Goal: Task Accomplishment & Management: Complete application form

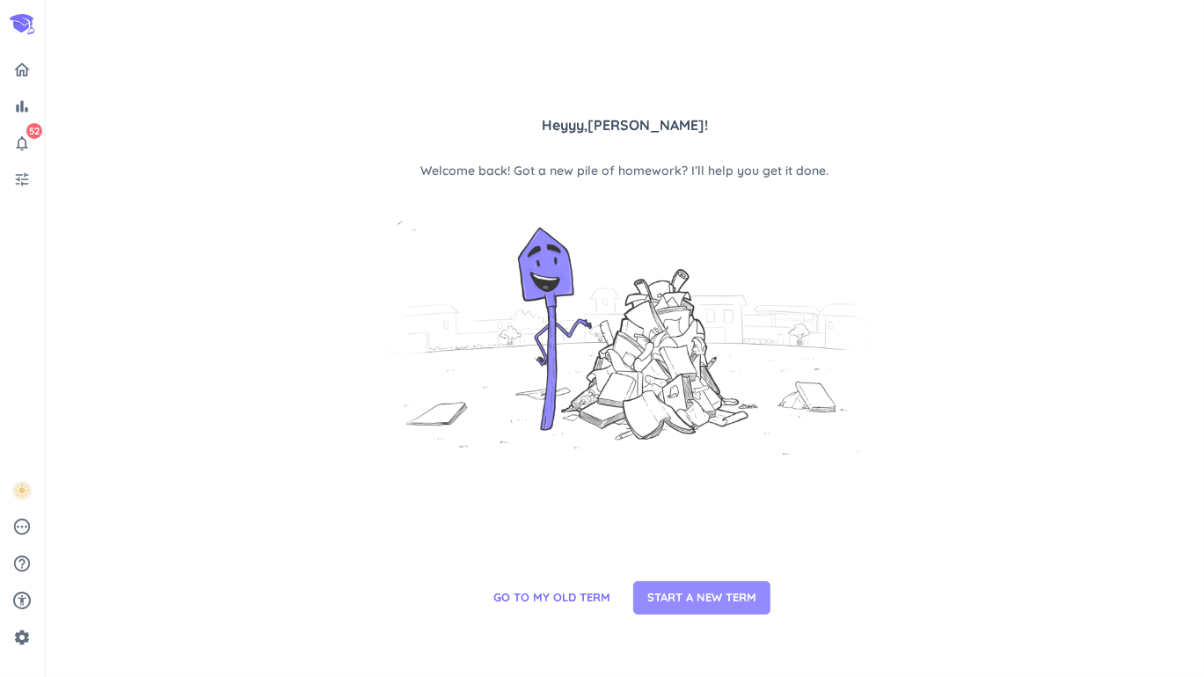
click at [678, 595] on span "START A NEW TERM" at bounding box center [701, 598] width 109 height 18
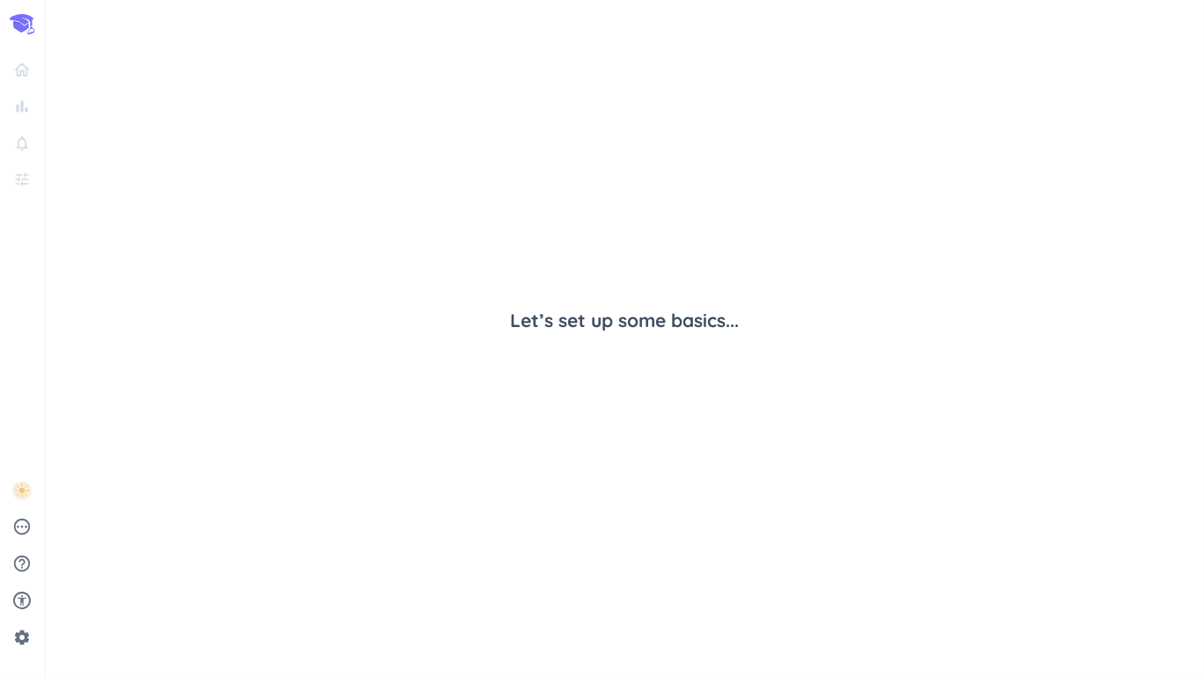
click at [706, 351] on div "Let’s set up some basics..." at bounding box center [625, 320] width 492 height 413
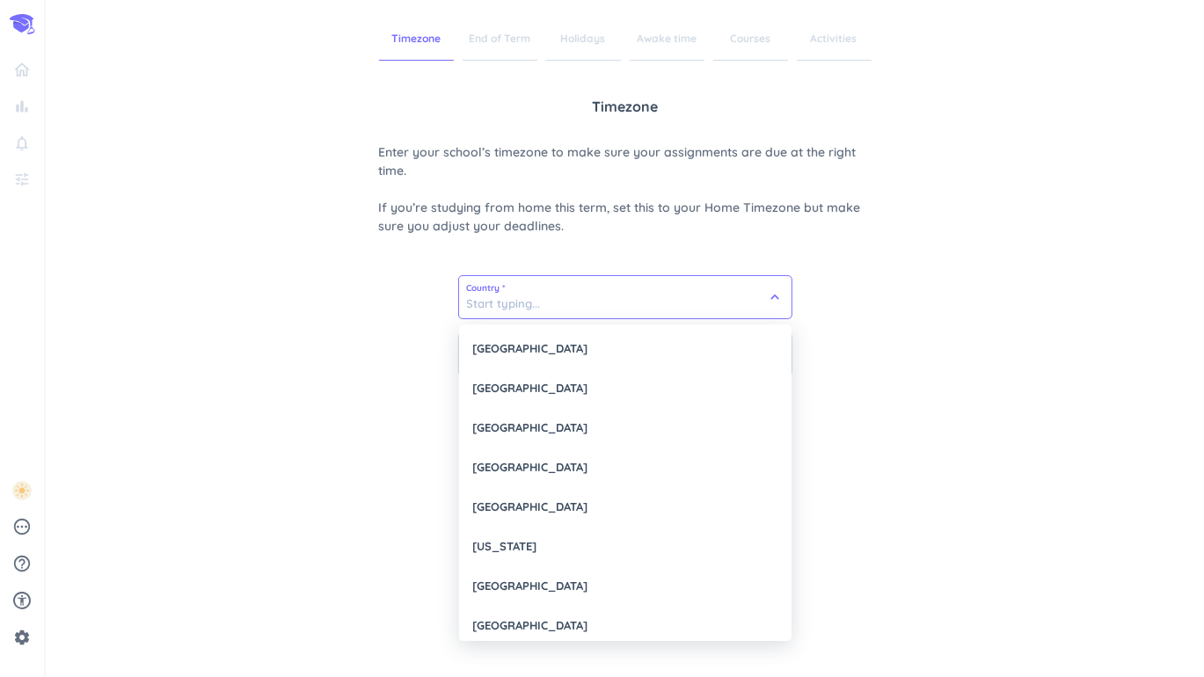
click at [637, 295] on input at bounding box center [625, 297] width 332 height 42
click at [610, 347] on div "[GEOGRAPHIC_DATA]" at bounding box center [625, 349] width 332 height 40
type input "[GEOGRAPHIC_DATA]"
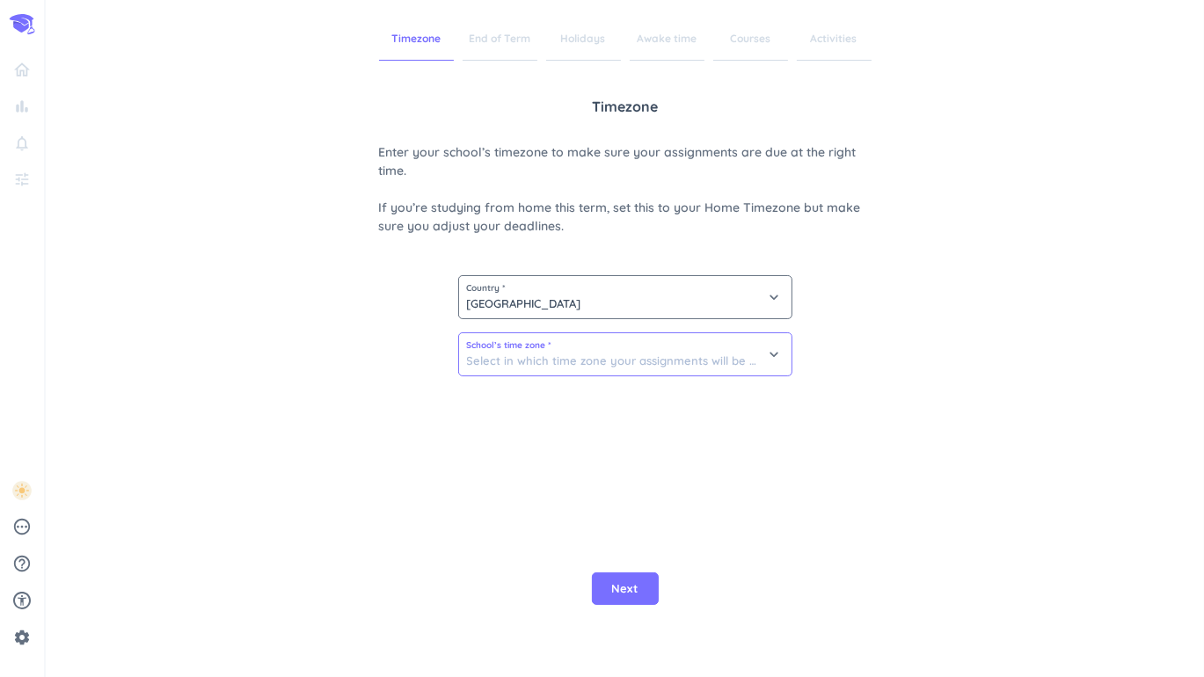
click at [599, 365] on input at bounding box center [625, 354] width 332 height 42
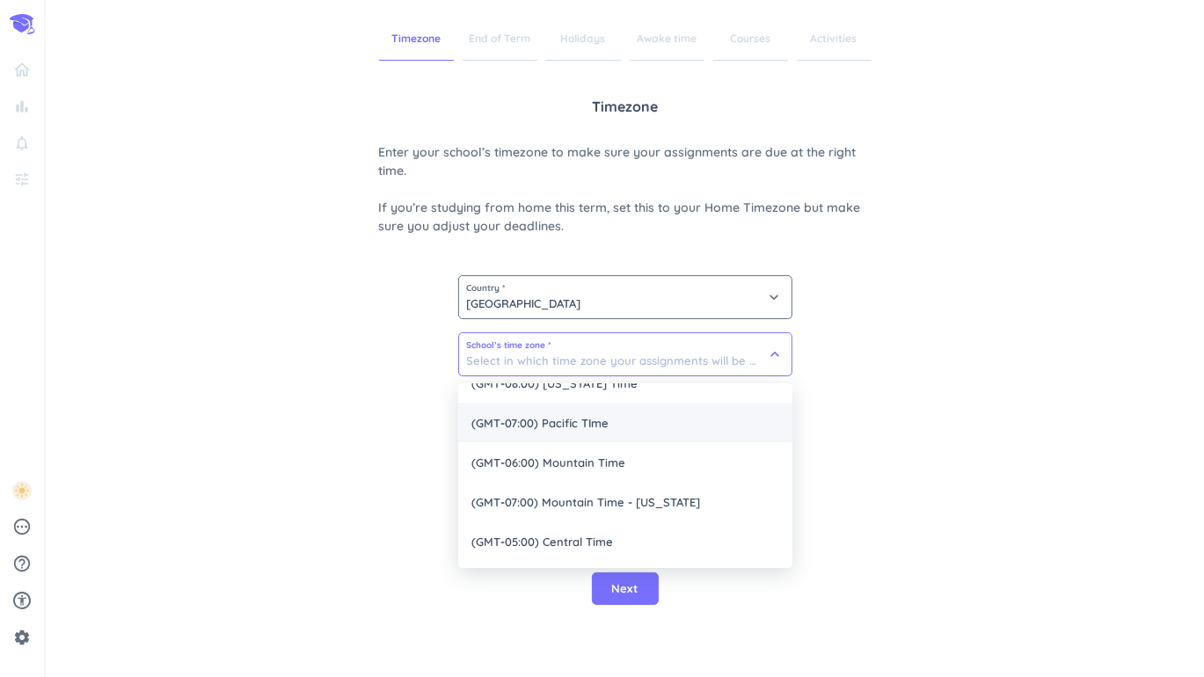
scroll to position [100, 0]
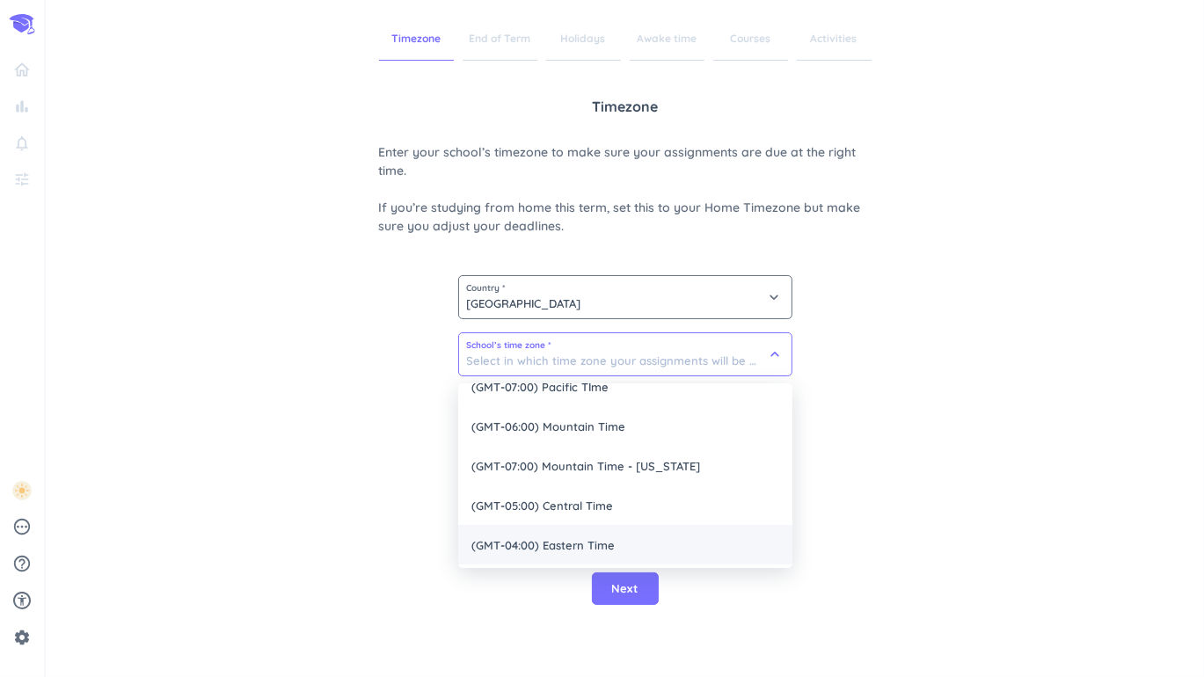
click at [605, 534] on span "(GMT-04:00) Eastern Time" at bounding box center [625, 545] width 334 height 40
type input "(GMT-04:00) Eastern Time"
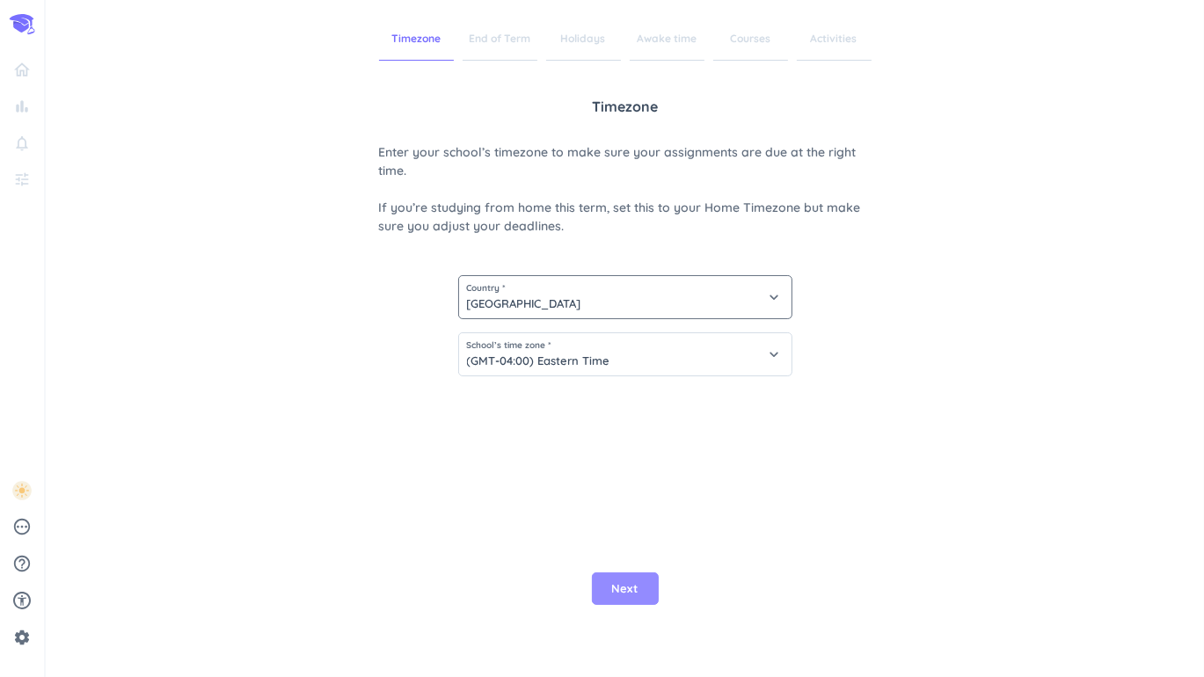
click at [623, 604] on button "Next" at bounding box center [625, 589] width 67 height 33
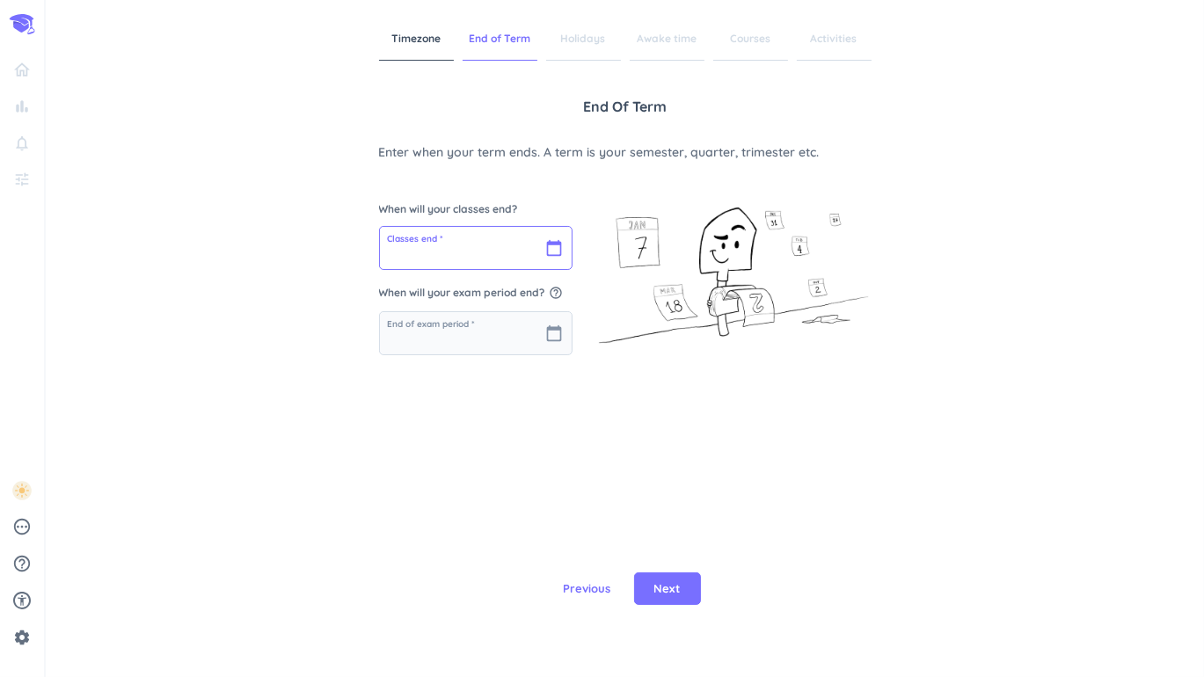
click at [515, 249] on input "text" at bounding box center [476, 248] width 192 height 42
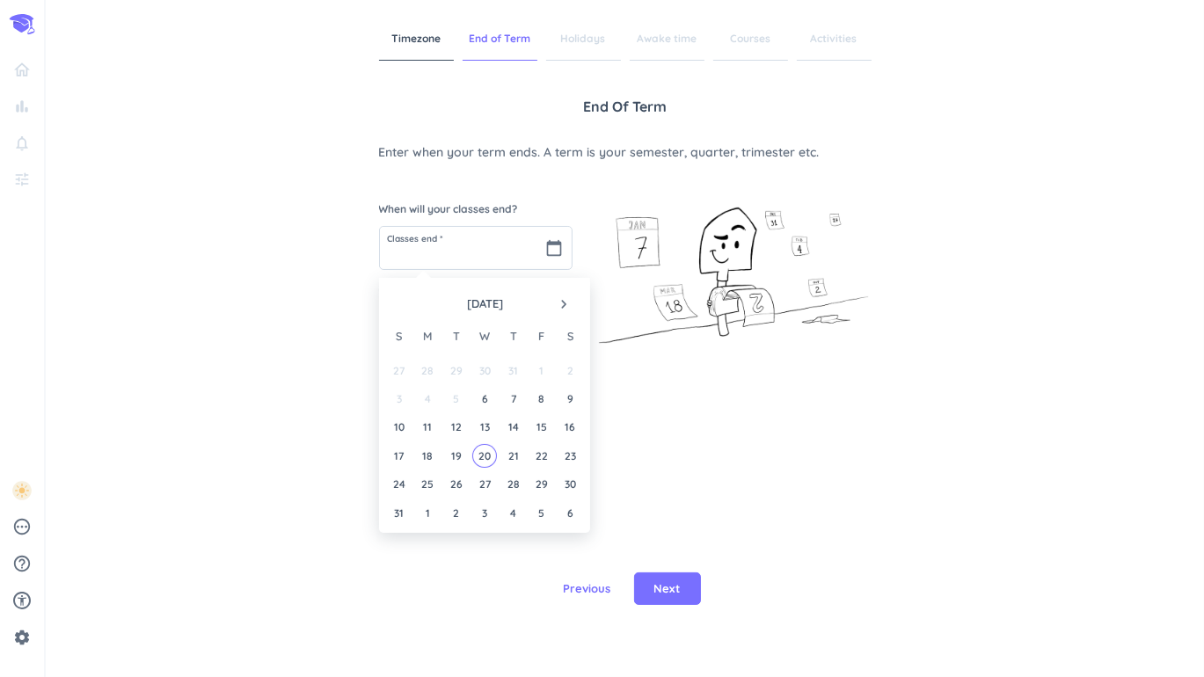
click at [565, 303] on icon "navigate_next" at bounding box center [564, 304] width 18 height 18
click at [542, 402] on div "12" at bounding box center [541, 399] width 24 height 24
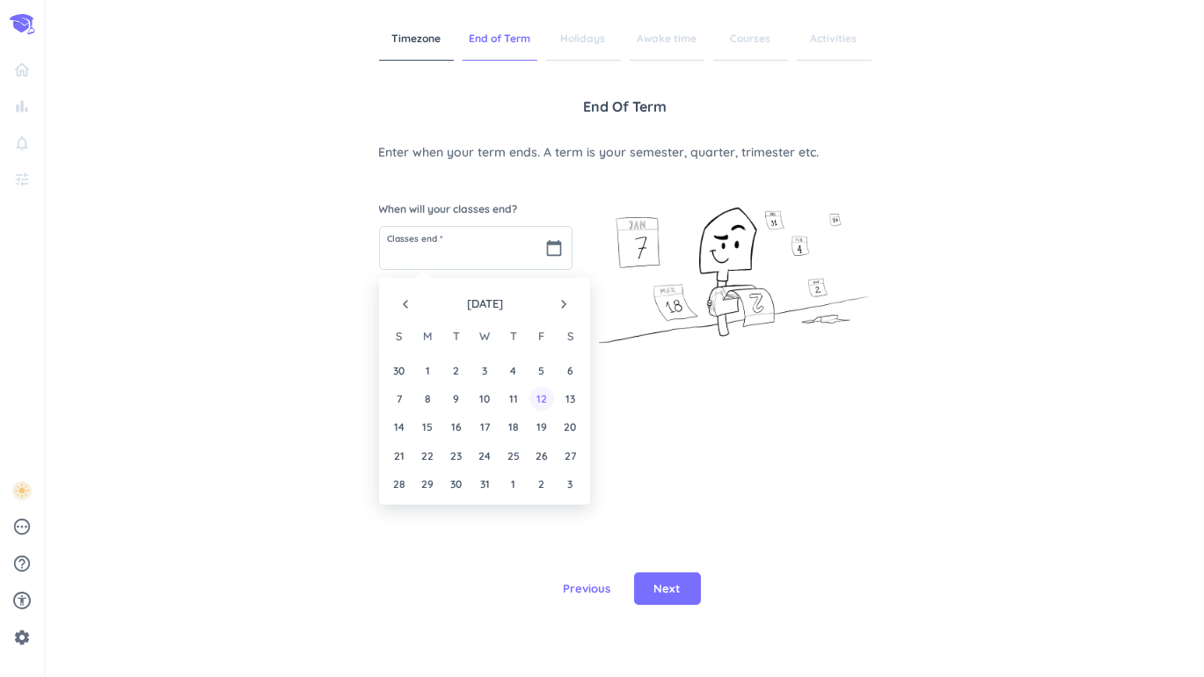
type input "[DATE]"
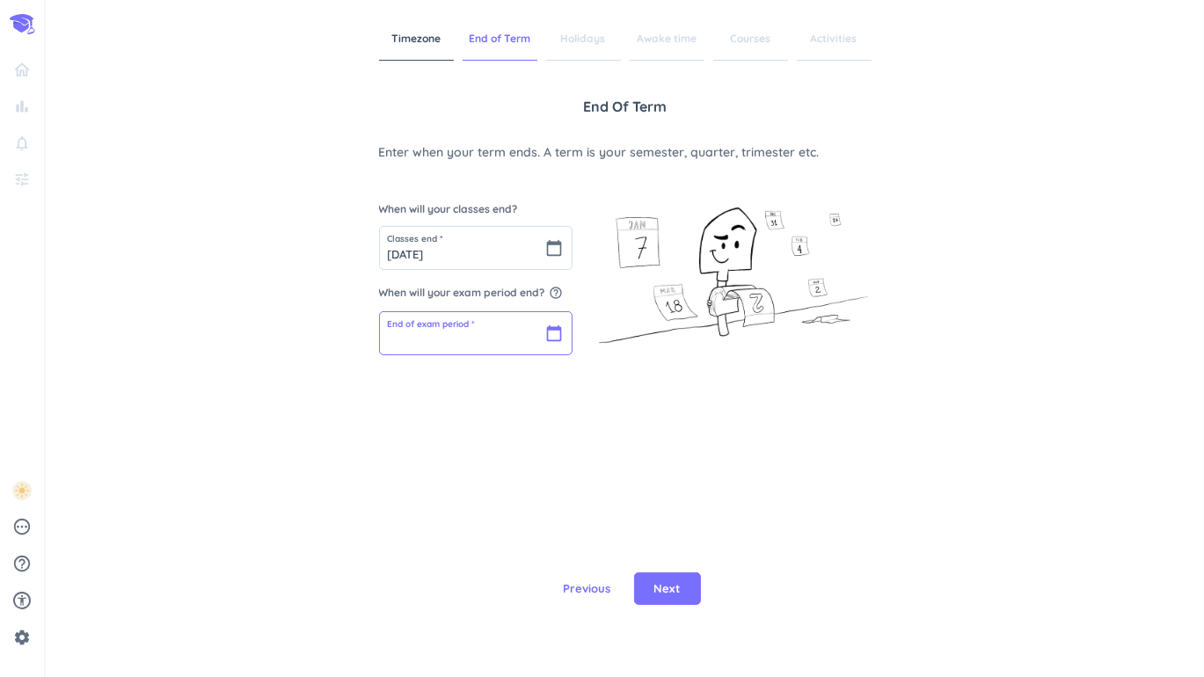
click at [508, 339] on input "text" at bounding box center [476, 333] width 192 height 42
click at [567, 514] on div "20" at bounding box center [570, 512] width 24 height 24
type input "[DATE]"
click at [663, 589] on span "Next" at bounding box center [667, 589] width 26 height 18
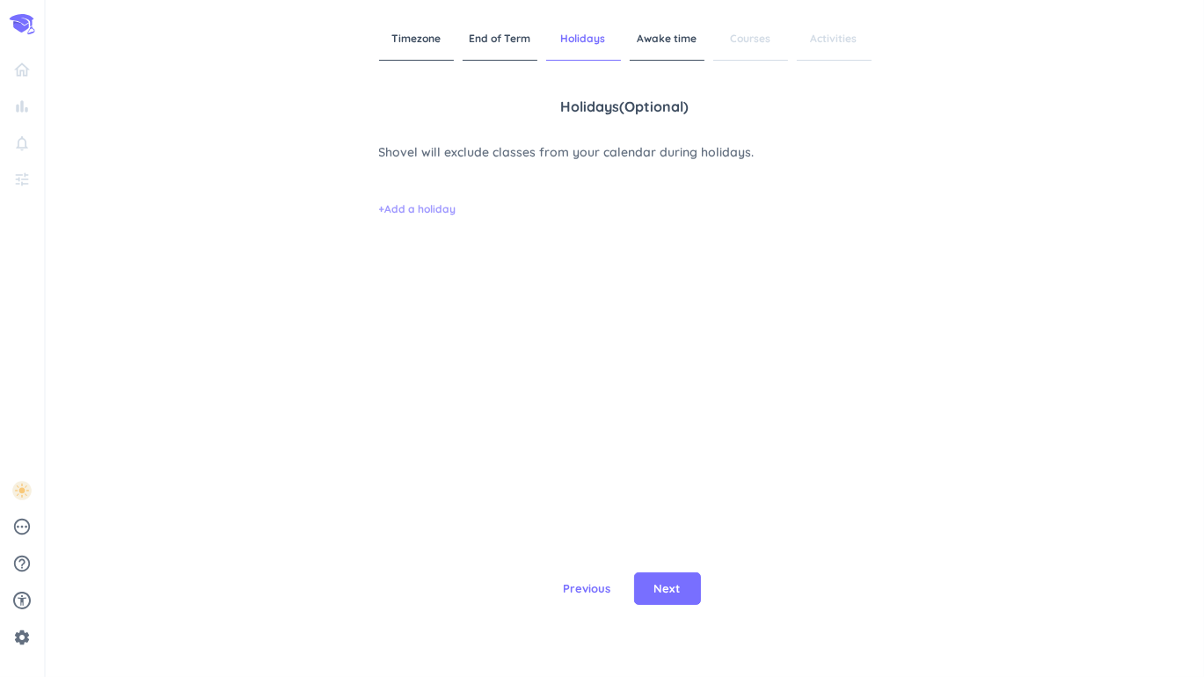
click at [421, 205] on span "+ Add a holiday" at bounding box center [417, 209] width 77 height 16
click at [444, 204] on input "text" at bounding box center [445, 197] width 131 height 42
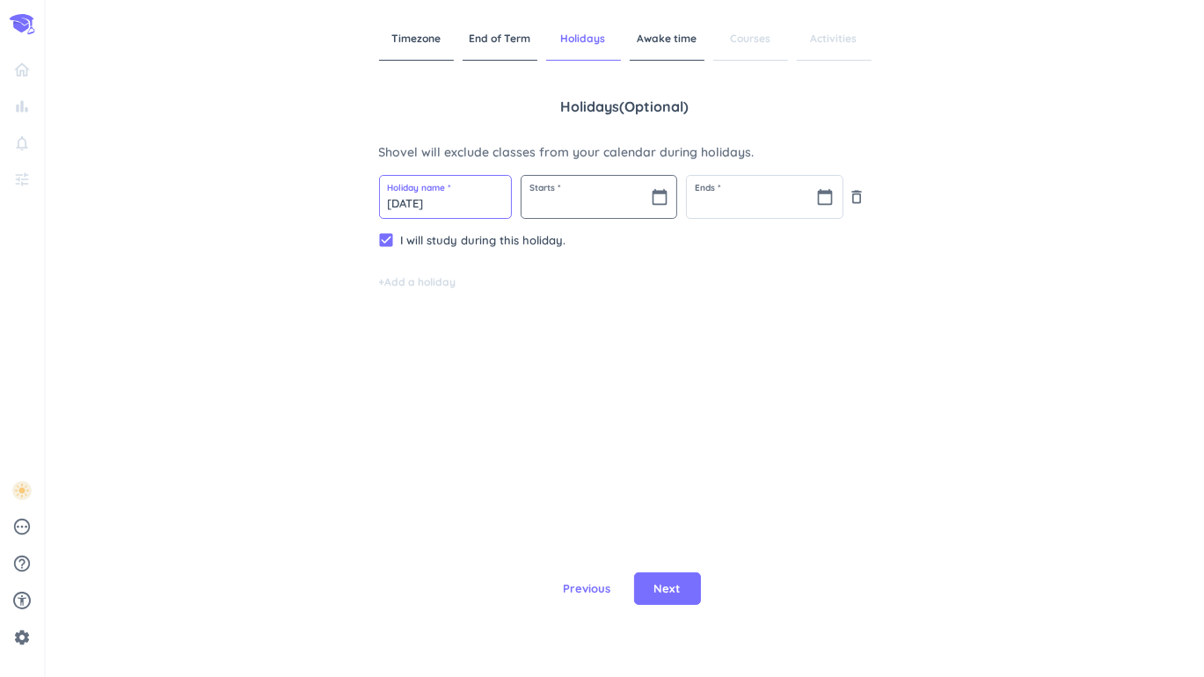
type input "[DATE]"
click at [626, 199] on input "text" at bounding box center [599, 197] width 155 height 42
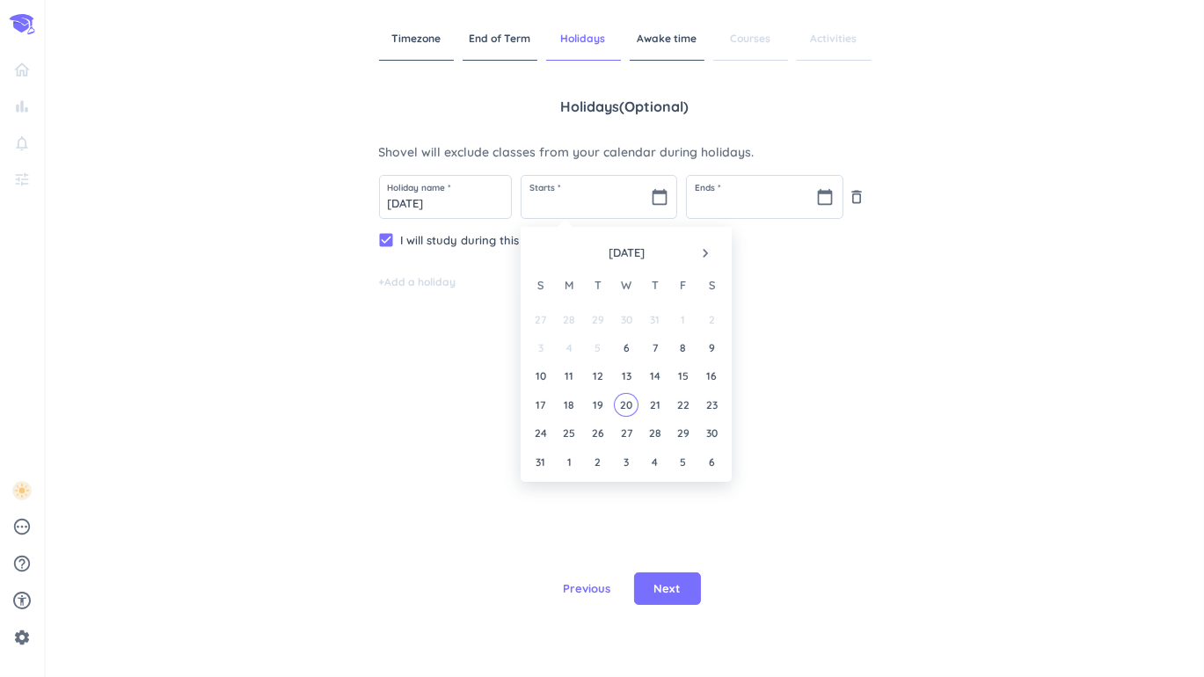
click at [699, 252] on icon "navigate_next" at bounding box center [706, 253] width 18 height 18
click at [572, 319] on div "1" at bounding box center [570, 320] width 24 height 24
type input "[DATE]"
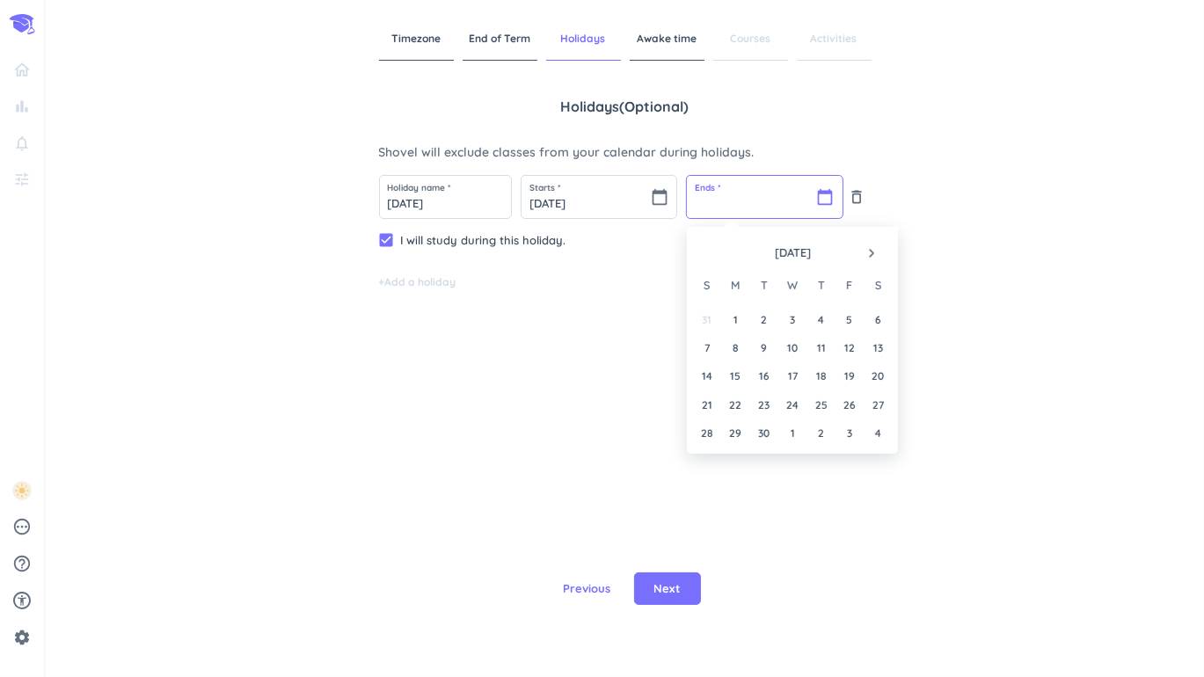
click at [782, 207] on input "text" at bounding box center [764, 197] width 155 height 42
click at [737, 317] on div "1" at bounding box center [736, 320] width 24 height 24
type input "[DATE]"
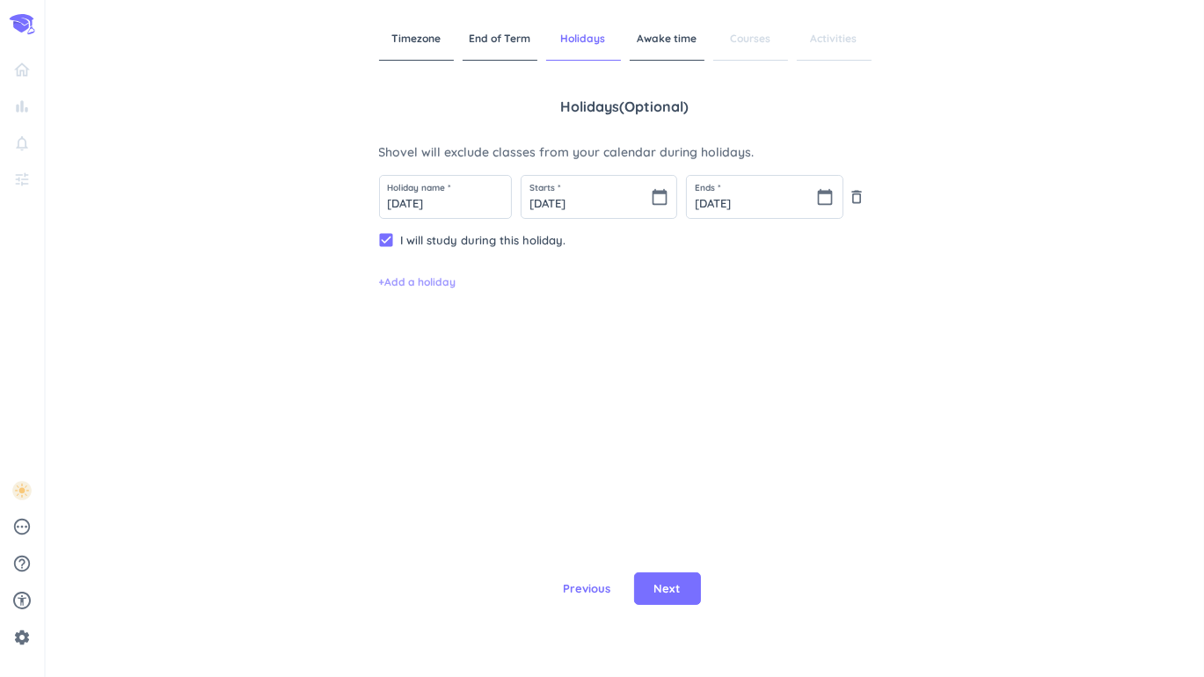
click at [434, 287] on span "+ Add a holiday" at bounding box center [417, 282] width 77 height 16
click at [443, 292] on input "text" at bounding box center [445, 287] width 131 height 42
type input "Fall Break"
click at [649, 292] on input "text" at bounding box center [599, 287] width 155 height 42
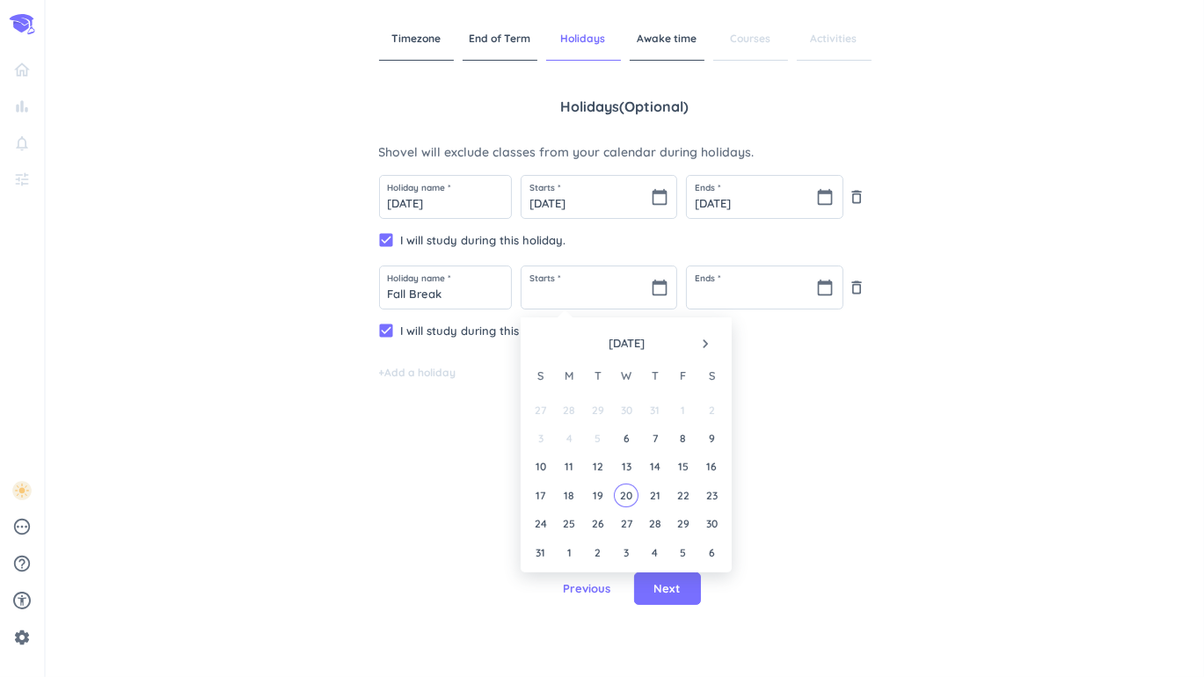
click at [705, 349] on icon "navigate_next" at bounding box center [706, 344] width 18 height 18
click at [570, 465] on div "13" at bounding box center [570, 467] width 24 height 24
type input "[DATE]"
click at [748, 291] on input "text" at bounding box center [764, 287] width 155 height 42
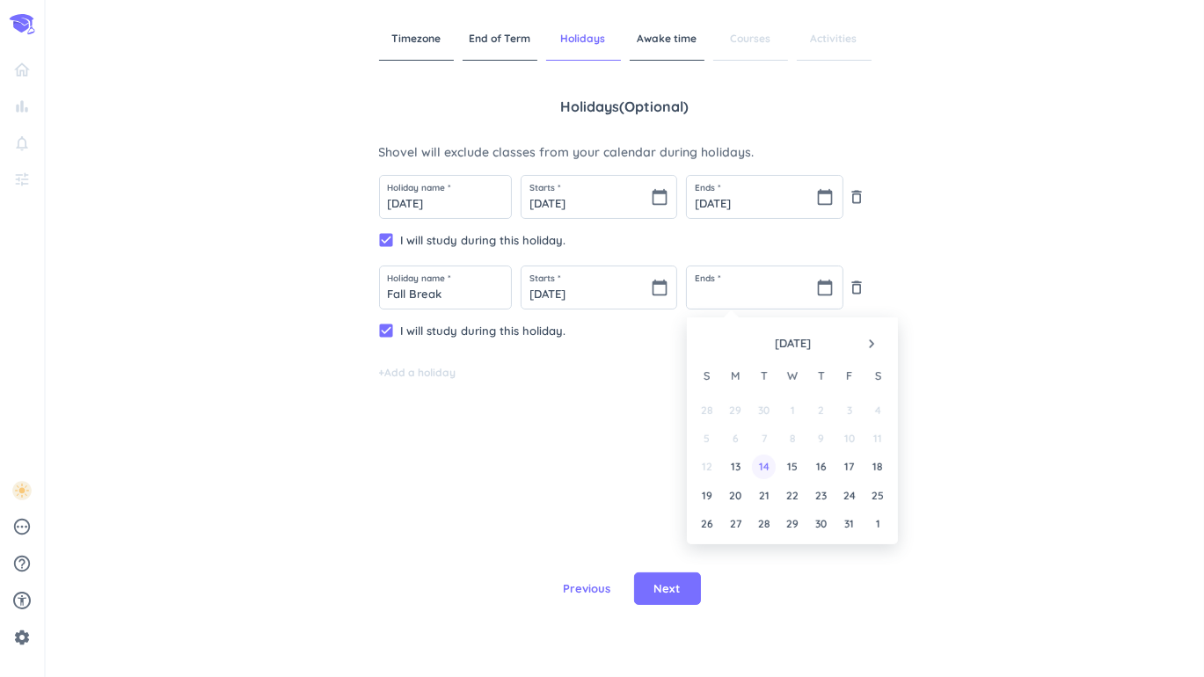
click at [762, 462] on div "14" at bounding box center [764, 467] width 24 height 24
type input "[DATE]"
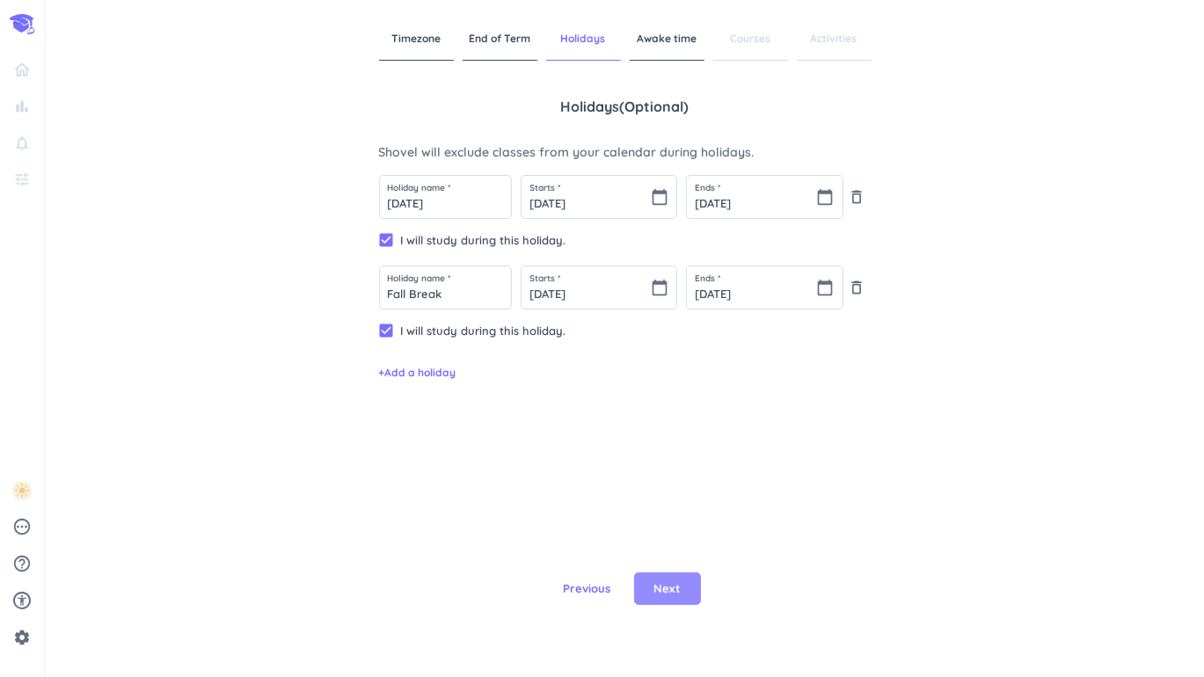
click at [671, 580] on span "Next" at bounding box center [667, 589] width 26 height 18
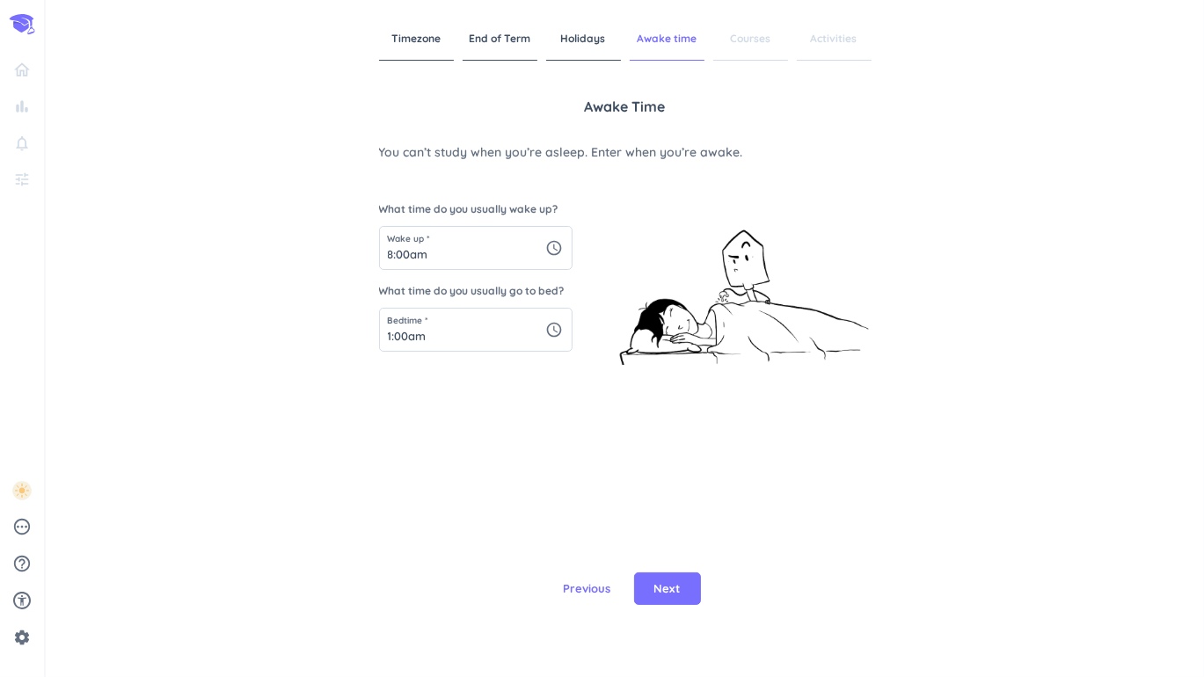
click at [596, 585] on span "Previous" at bounding box center [587, 589] width 47 height 18
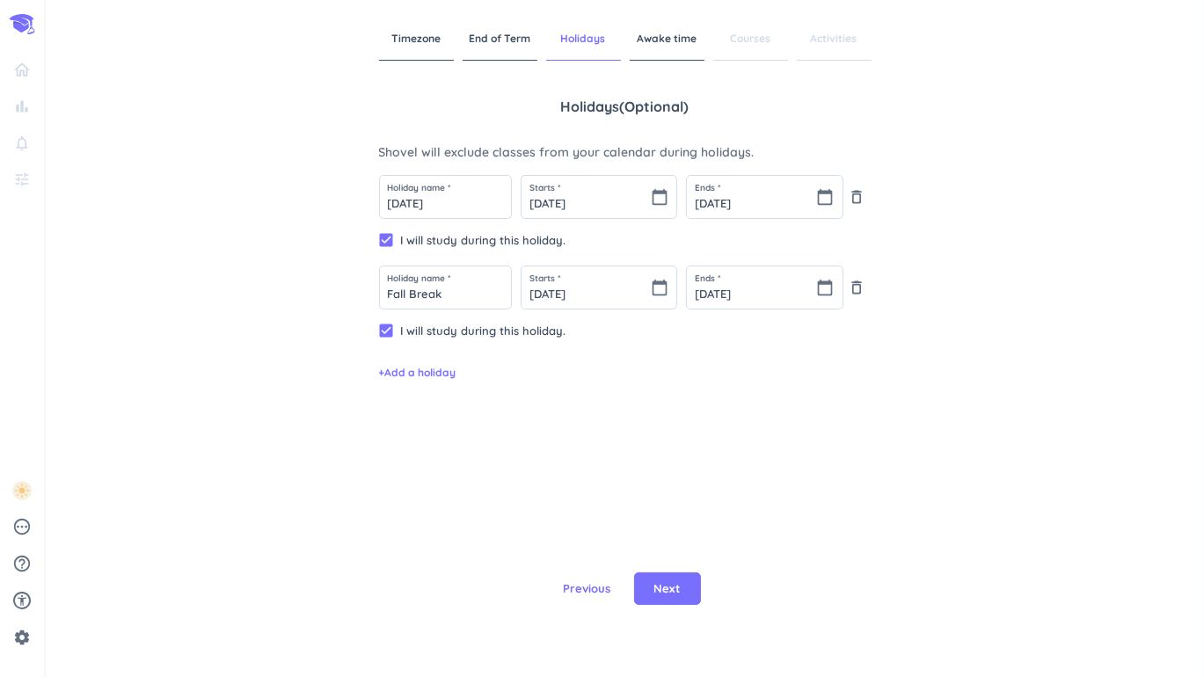
click at [433, 383] on div "Holidays ( optional ) Shovel will exclude classes from your calendar during hol…" at bounding box center [625, 302] width 492 height 413
click at [435, 380] on span "+ Add a holiday" at bounding box center [417, 373] width 77 height 16
click at [460, 387] on input "text" at bounding box center [445, 378] width 131 height 42
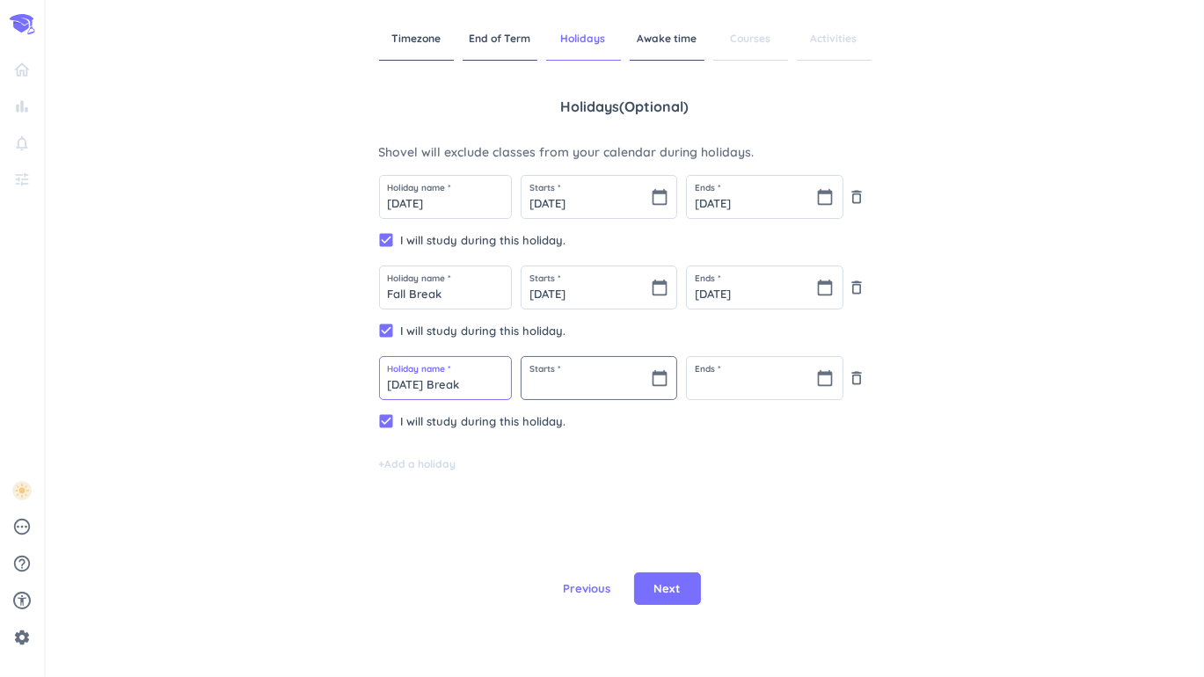
type input "[DATE] Break"
click at [646, 386] on input "text" at bounding box center [599, 378] width 155 height 42
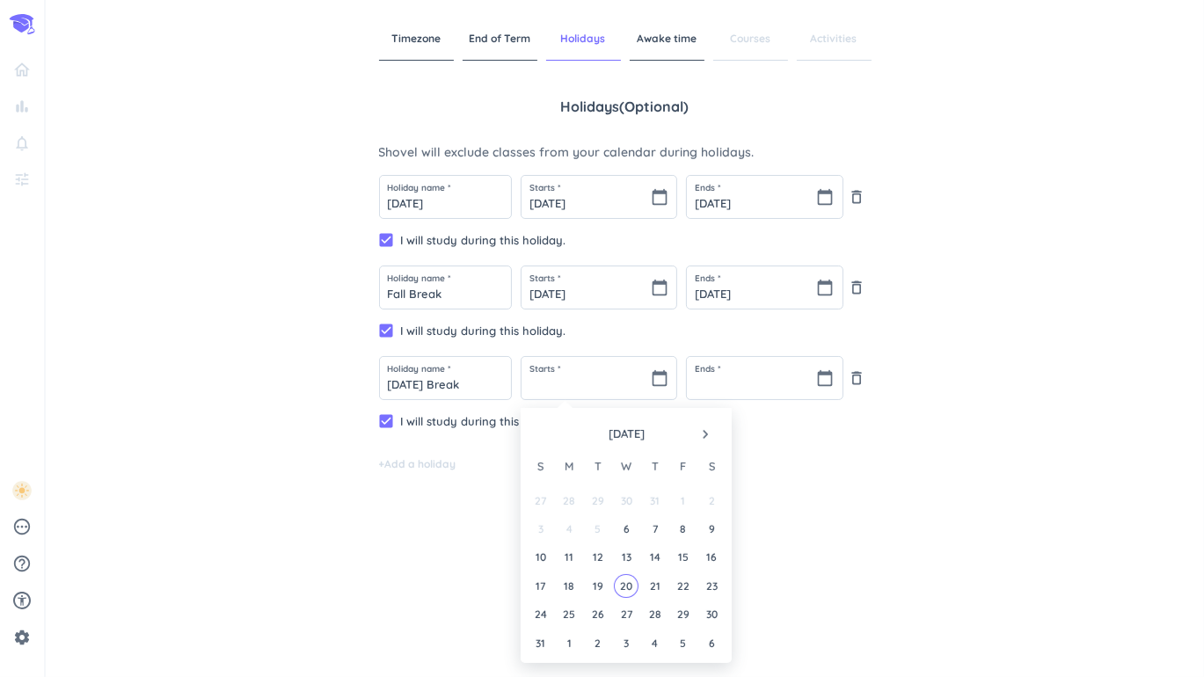
click at [705, 430] on icon "navigate_next" at bounding box center [706, 435] width 18 height 18
click at [628, 612] on div "26" at bounding box center [626, 614] width 24 height 24
type input "[DATE]"
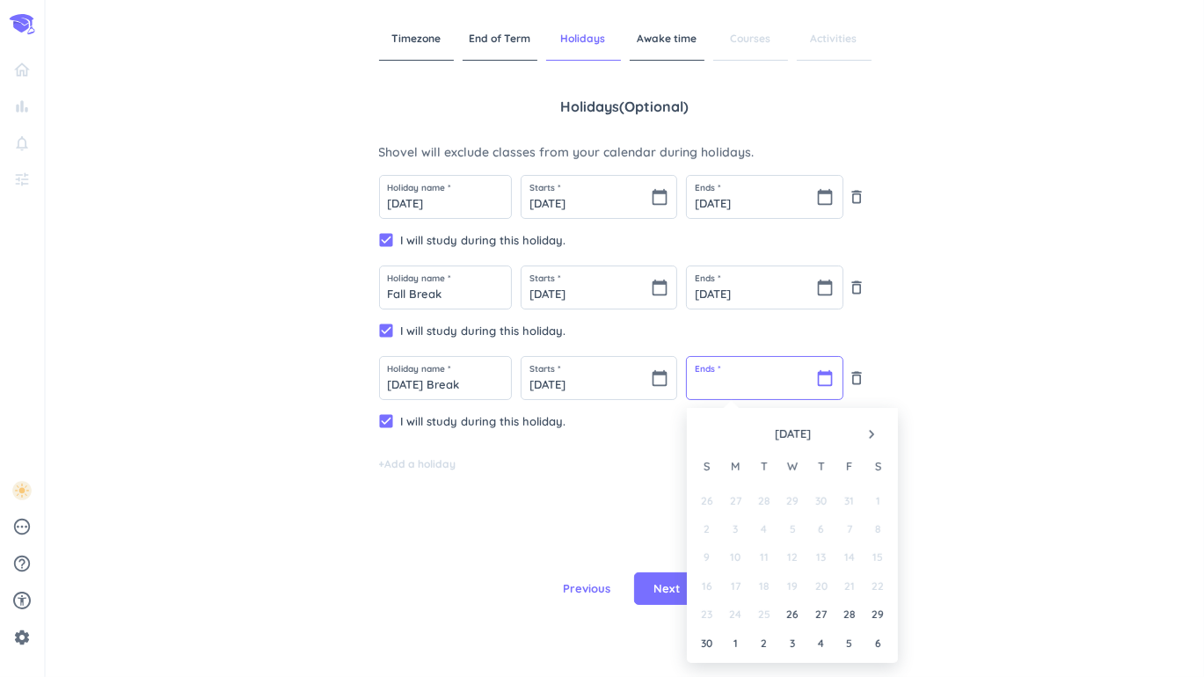
click at [726, 369] on input "text" at bounding box center [764, 378] width 155 height 42
click at [850, 610] on div "28" at bounding box center [849, 614] width 24 height 24
type input "[DATE]"
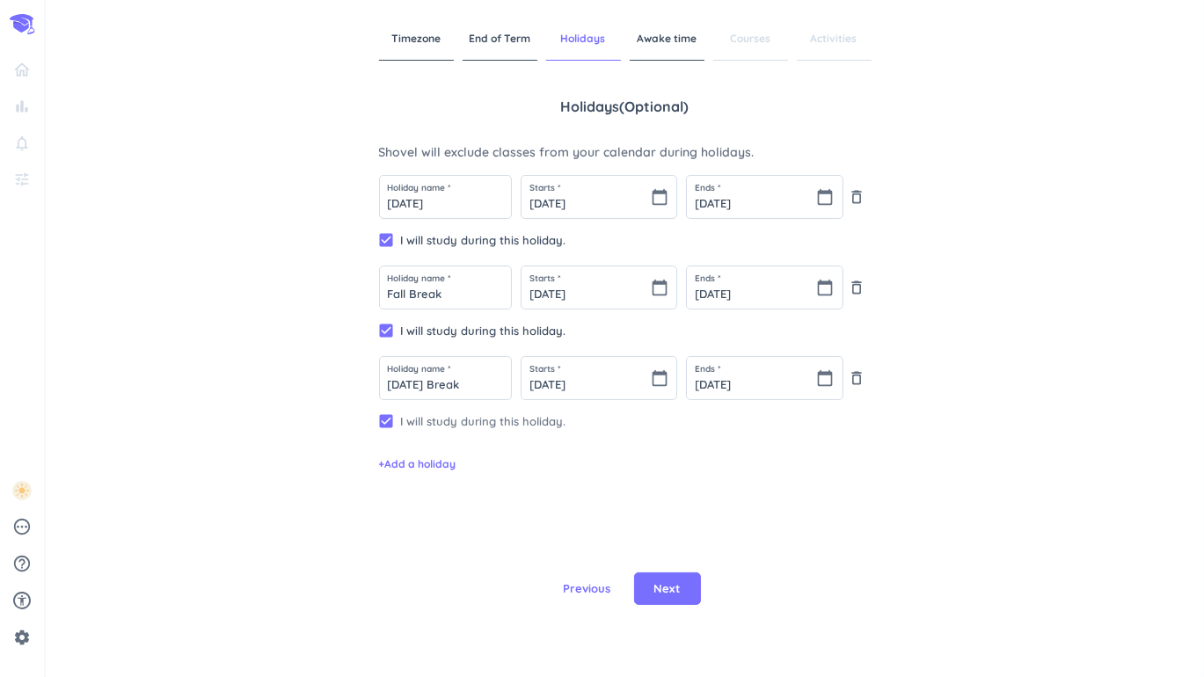
click at [447, 426] on span "I will study during this holiday." at bounding box center [636, 421] width 471 height 16
click at [659, 583] on span "Next" at bounding box center [667, 589] width 26 height 18
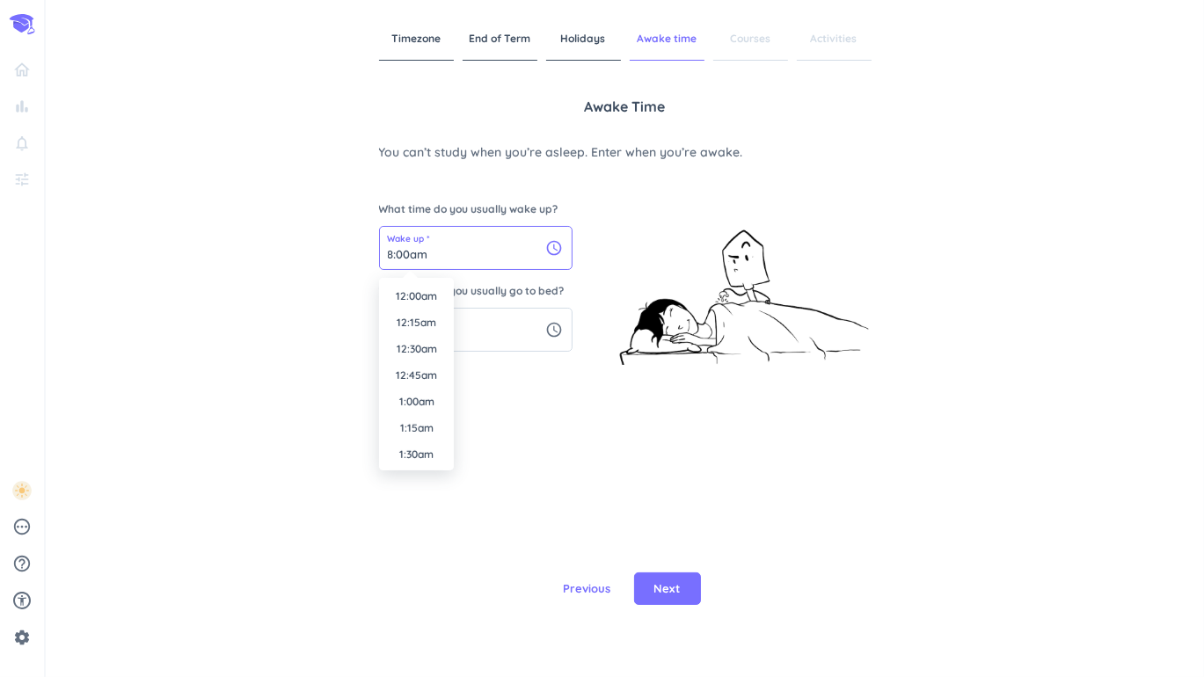
click at [558, 256] on input "8:00am" at bounding box center [476, 248] width 192 height 42
click at [425, 330] on li "7:30am" at bounding box center [416, 322] width 75 height 26
type input "7:30am"
click at [552, 331] on input "1:00am" at bounding box center [476, 330] width 192 height 42
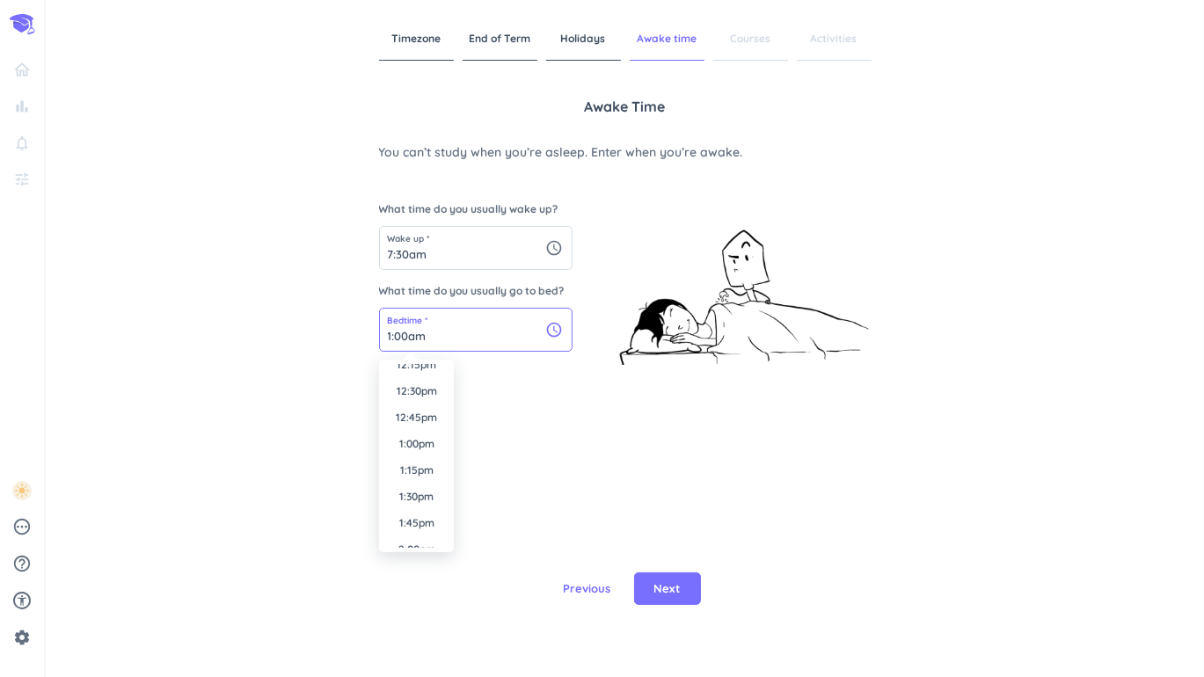
scroll to position [1311, 0]
click at [676, 578] on button "Next" at bounding box center [667, 589] width 67 height 33
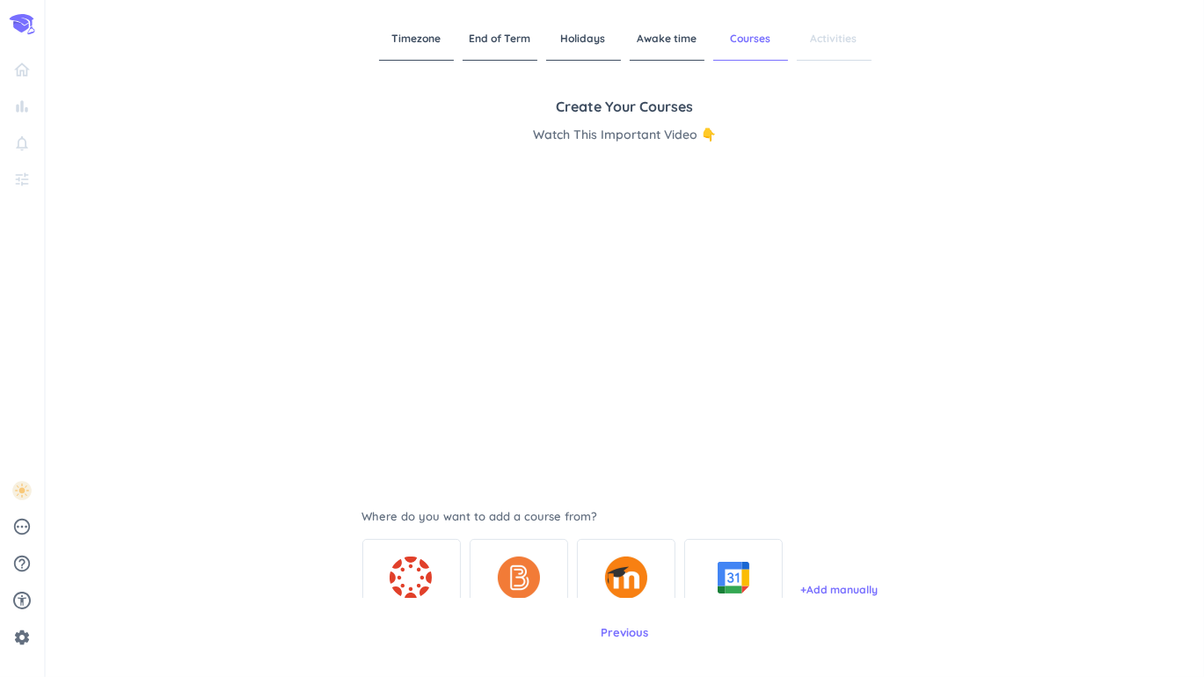
scroll to position [127, 0]
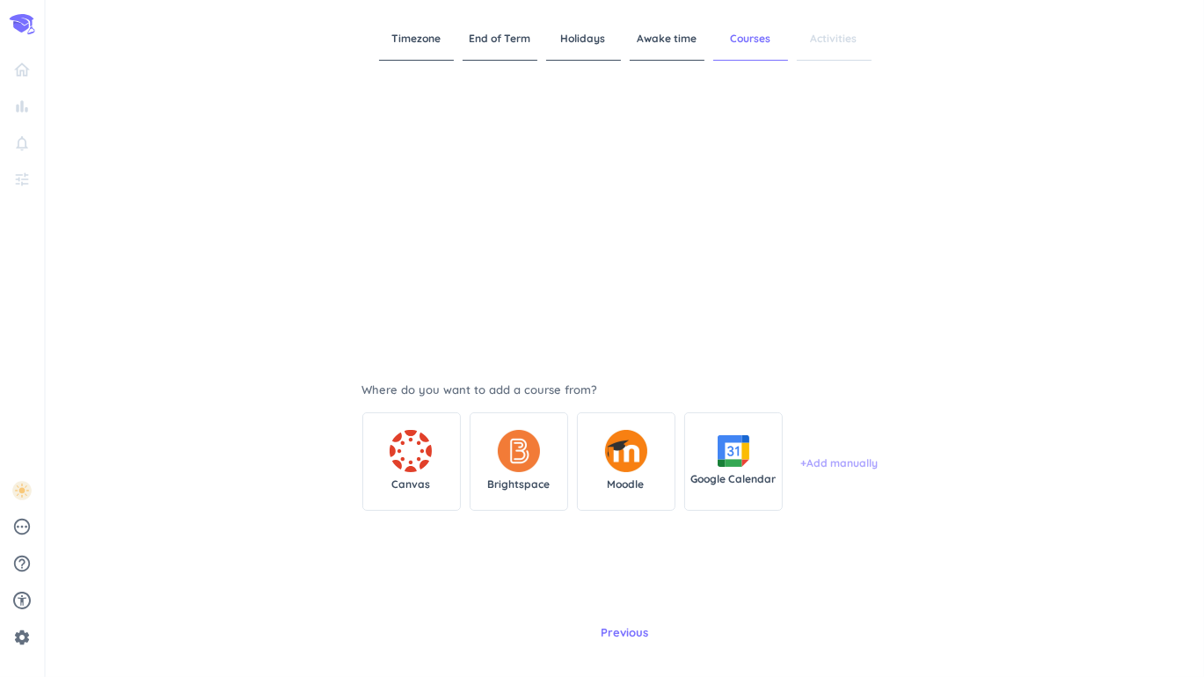
click at [867, 468] on span "+ Add manually" at bounding box center [839, 464] width 77 height 16
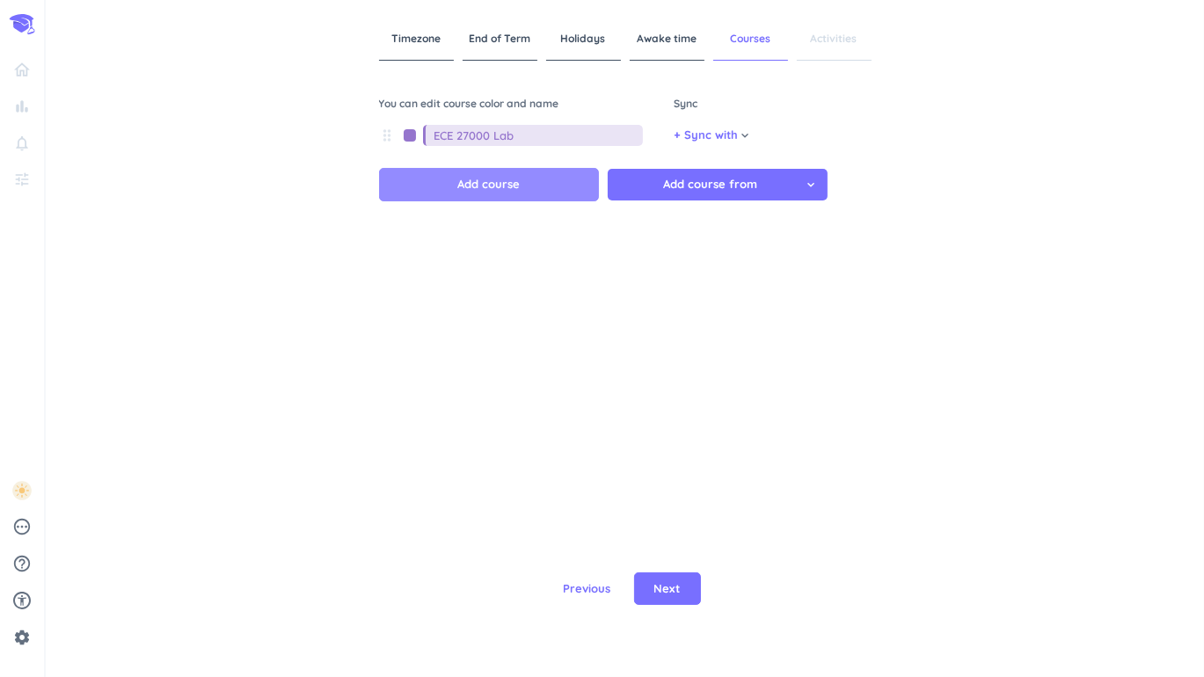
type input "ECE 27000 Lab"
click at [551, 186] on button "Add course" at bounding box center [489, 184] width 220 height 33
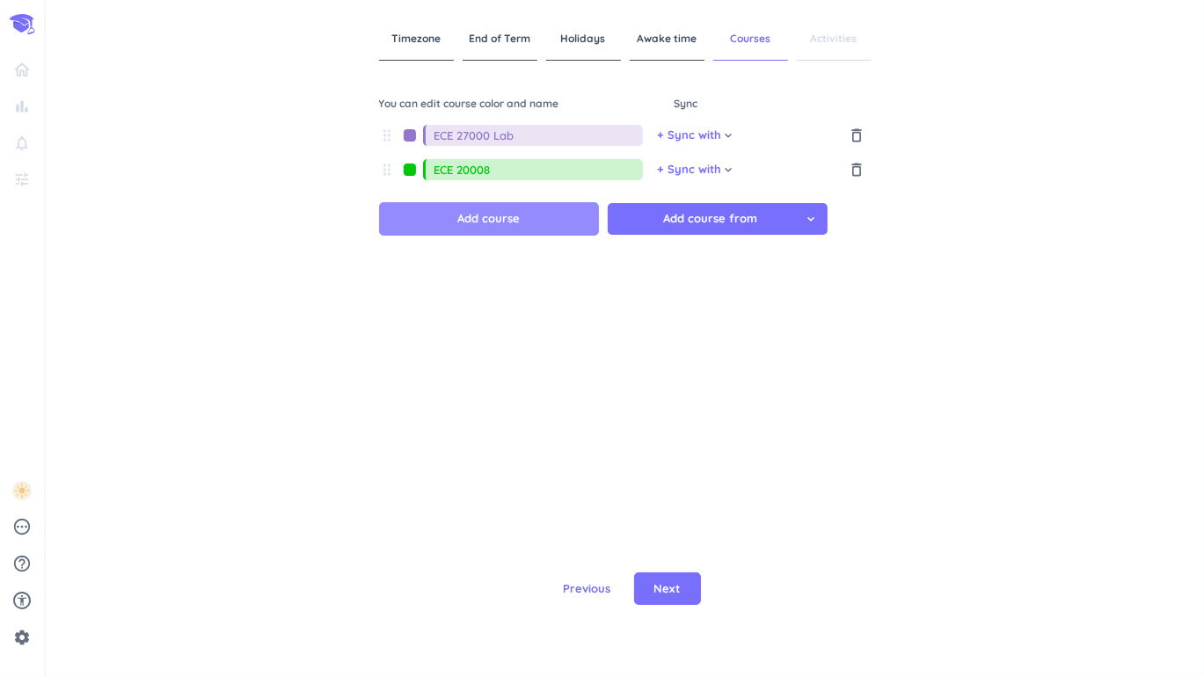
type input "ECE 20008"
click at [554, 215] on button "Add course" at bounding box center [489, 218] width 220 height 33
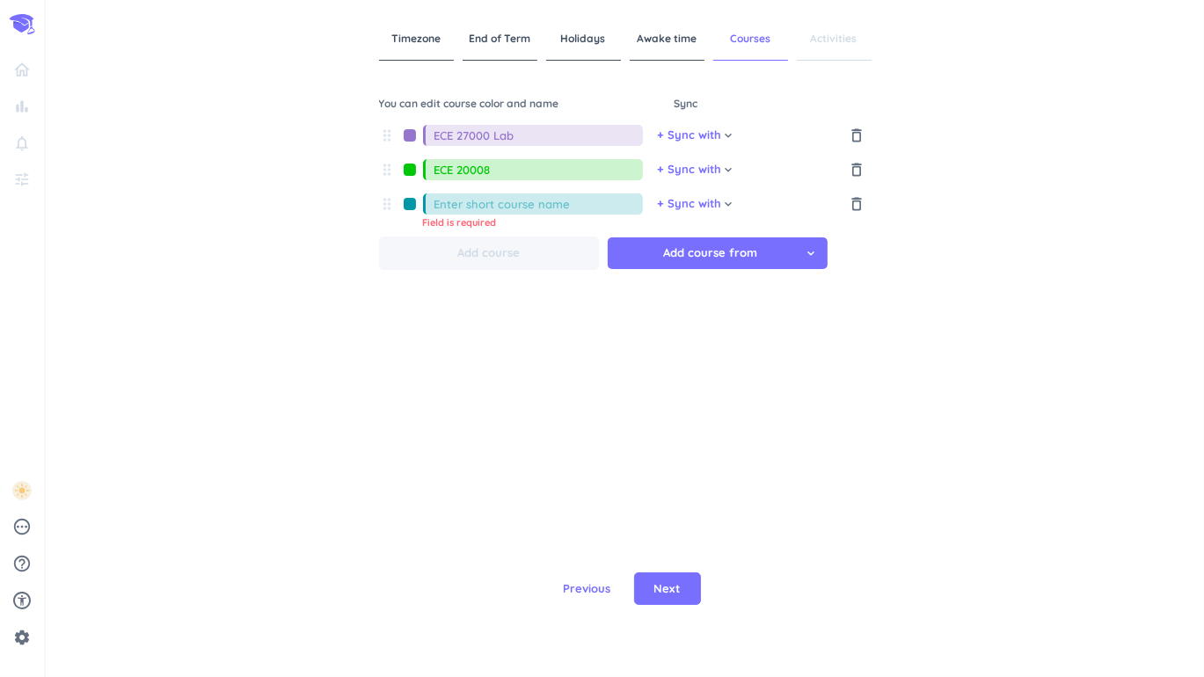
click at [409, 207] on div at bounding box center [410, 204] width 26 height 12
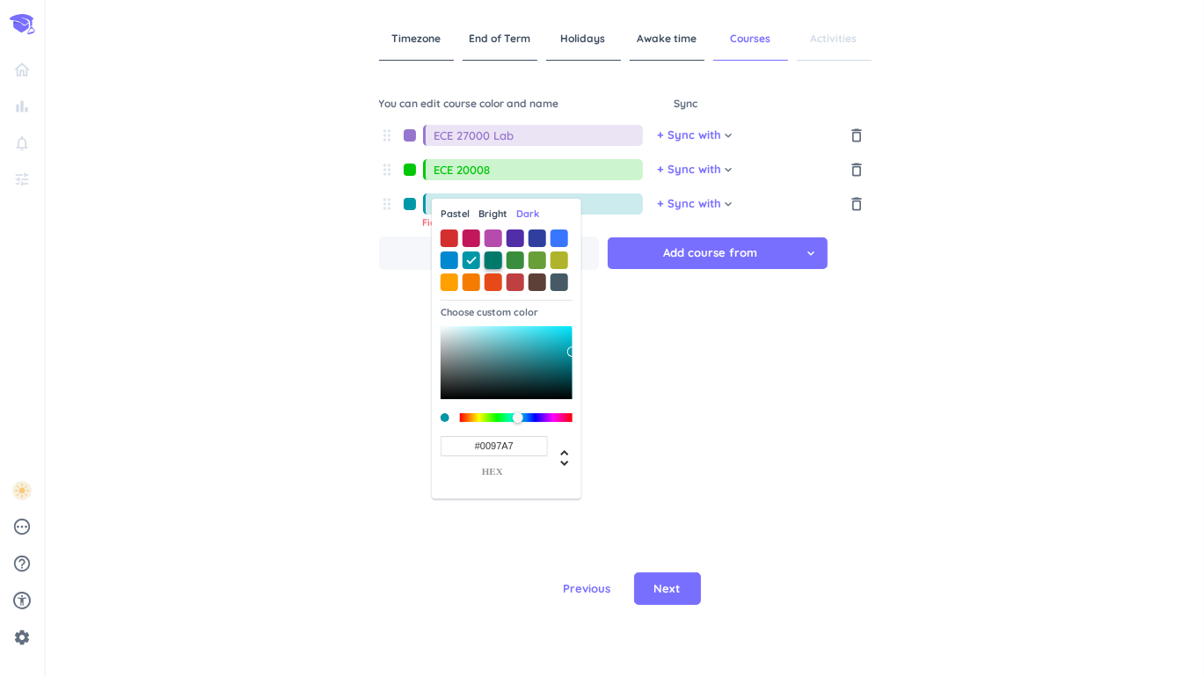
click at [500, 261] on span at bounding box center [494, 261] width 18 height 18
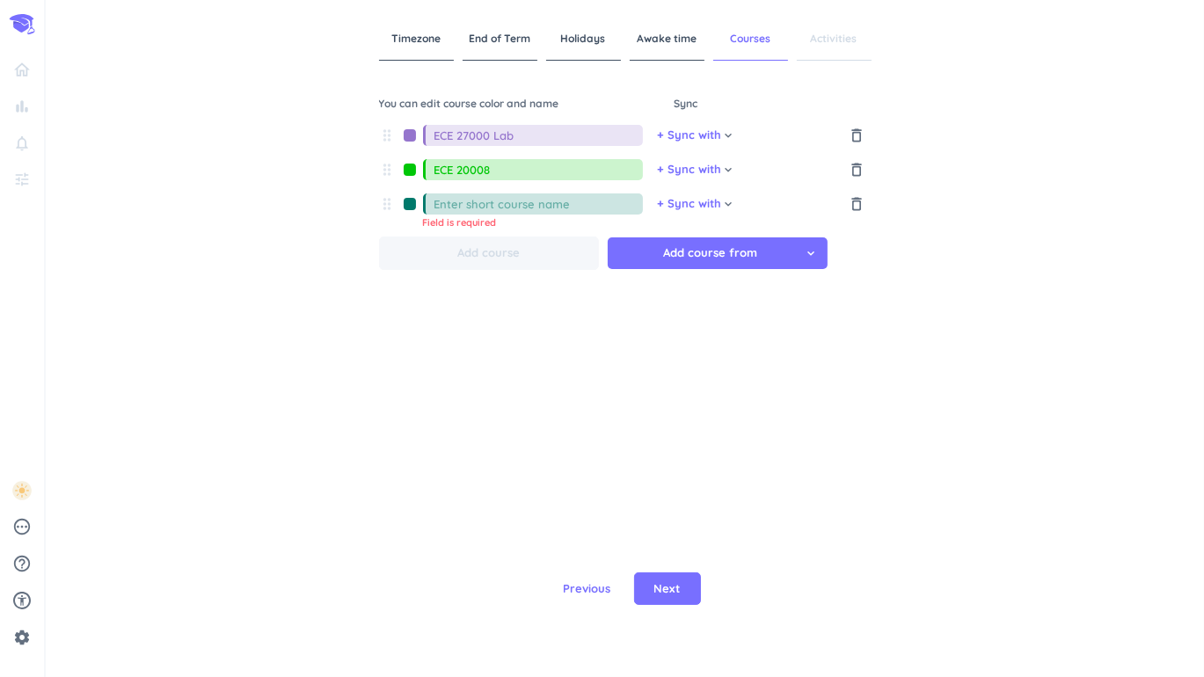
click at [538, 212] on input at bounding box center [538, 203] width 208 height 21
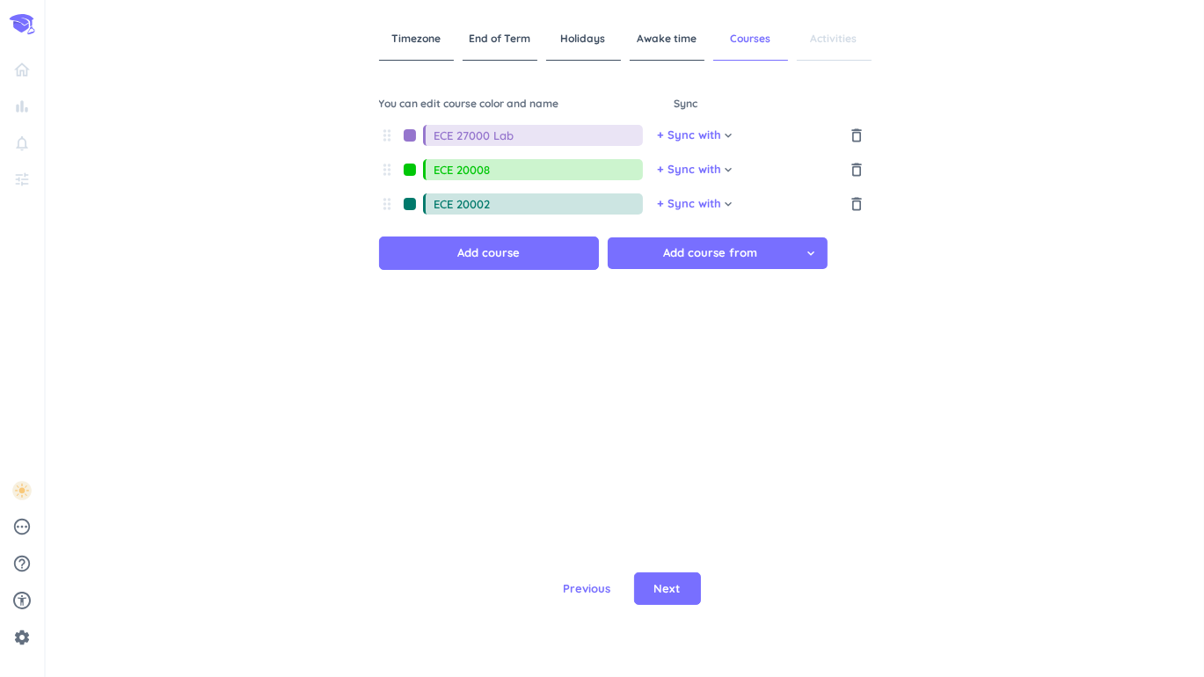
type input "ECE 20002"
click at [543, 173] on input "ECE 20008" at bounding box center [538, 169] width 208 height 21
type input "ECE 20008 Lab"
click at [522, 211] on input "ECE 20002" at bounding box center [538, 203] width 208 height 21
type input "ECE 20002 Lecture"
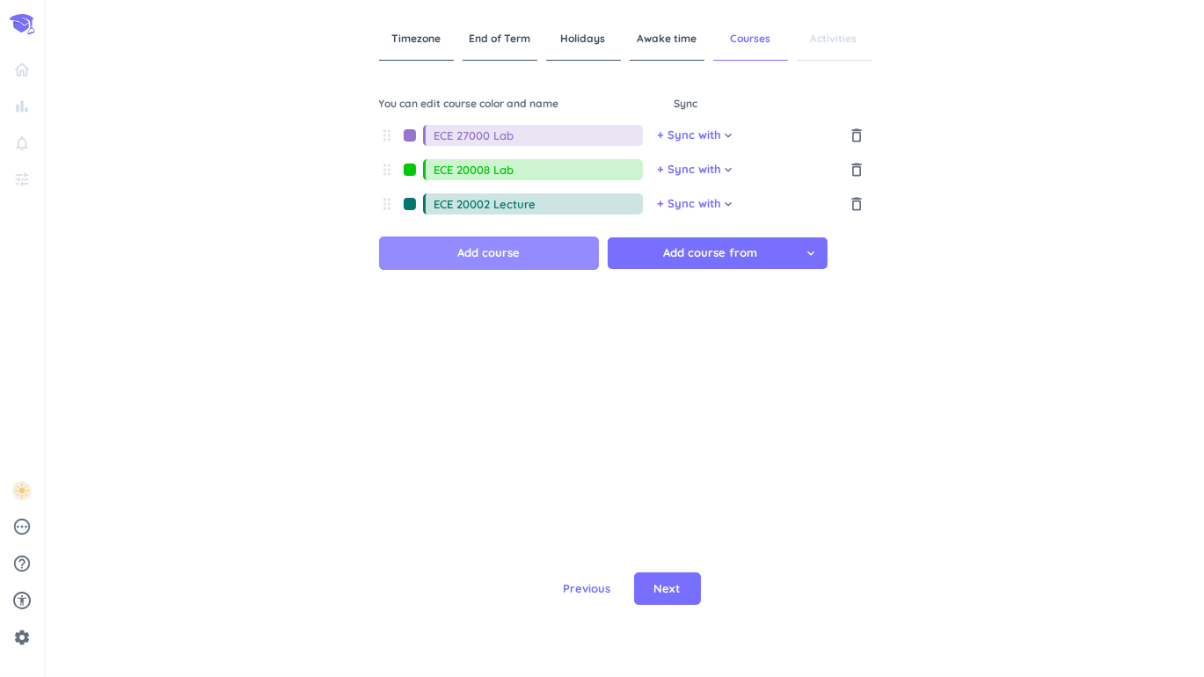
click at [536, 262] on button "Add course" at bounding box center [489, 253] width 220 height 33
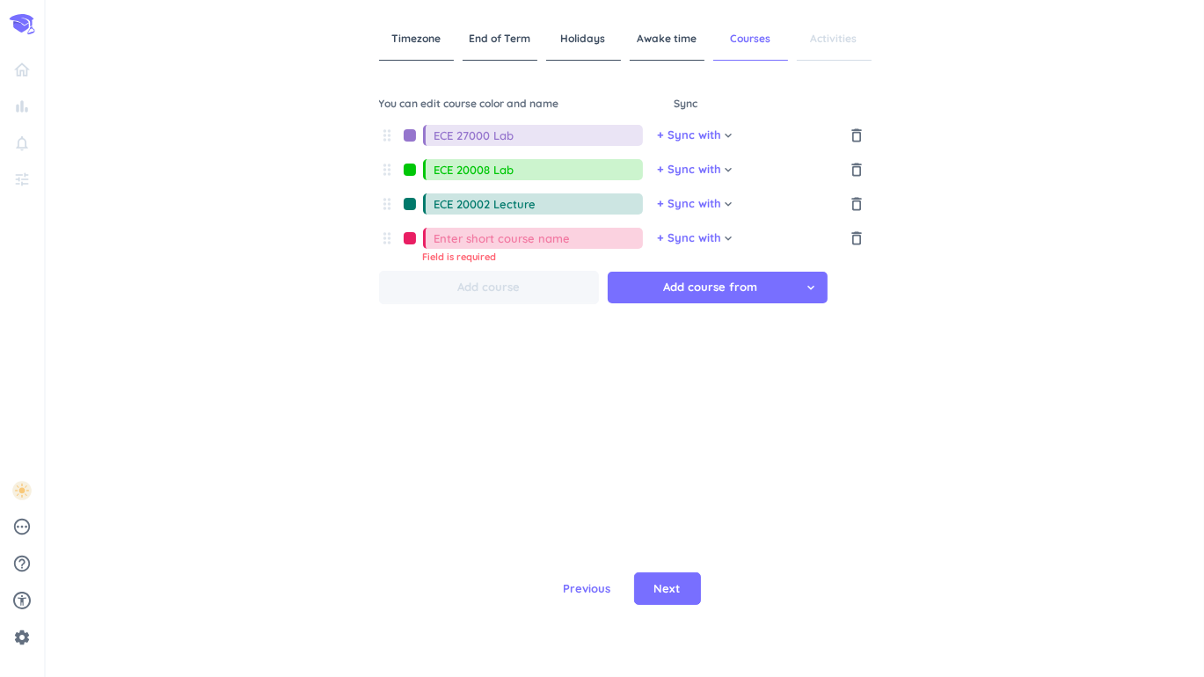
click at [415, 244] on div at bounding box center [410, 238] width 26 height 12
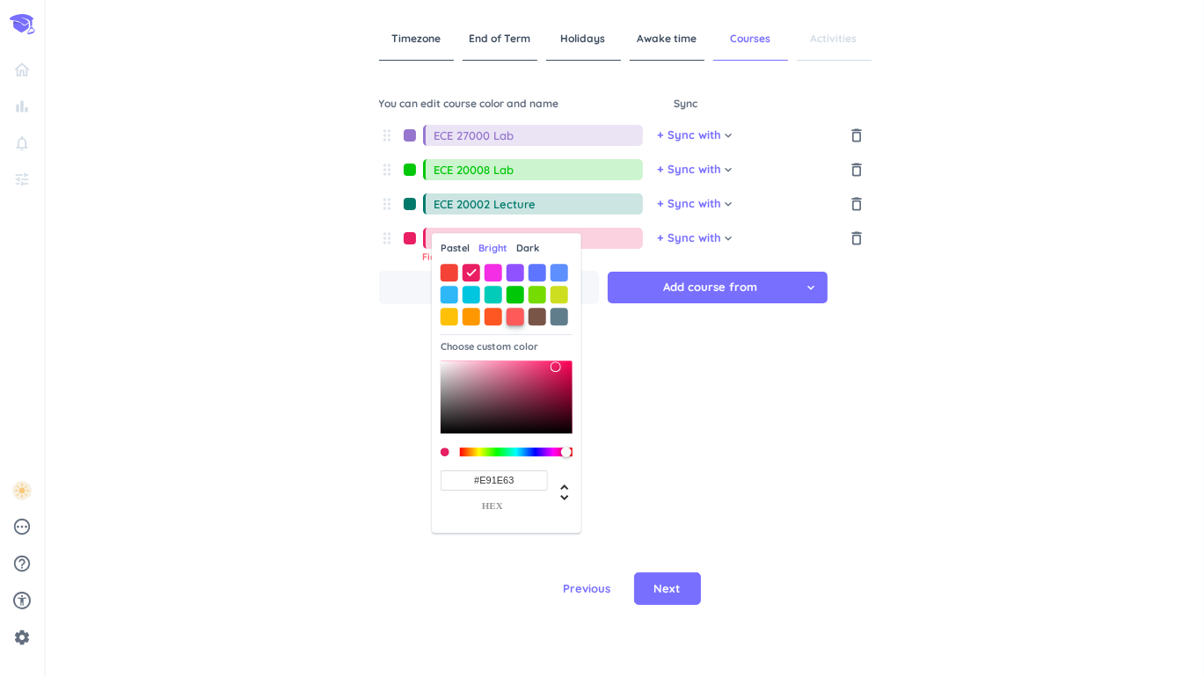
click at [519, 312] on span at bounding box center [516, 317] width 18 height 18
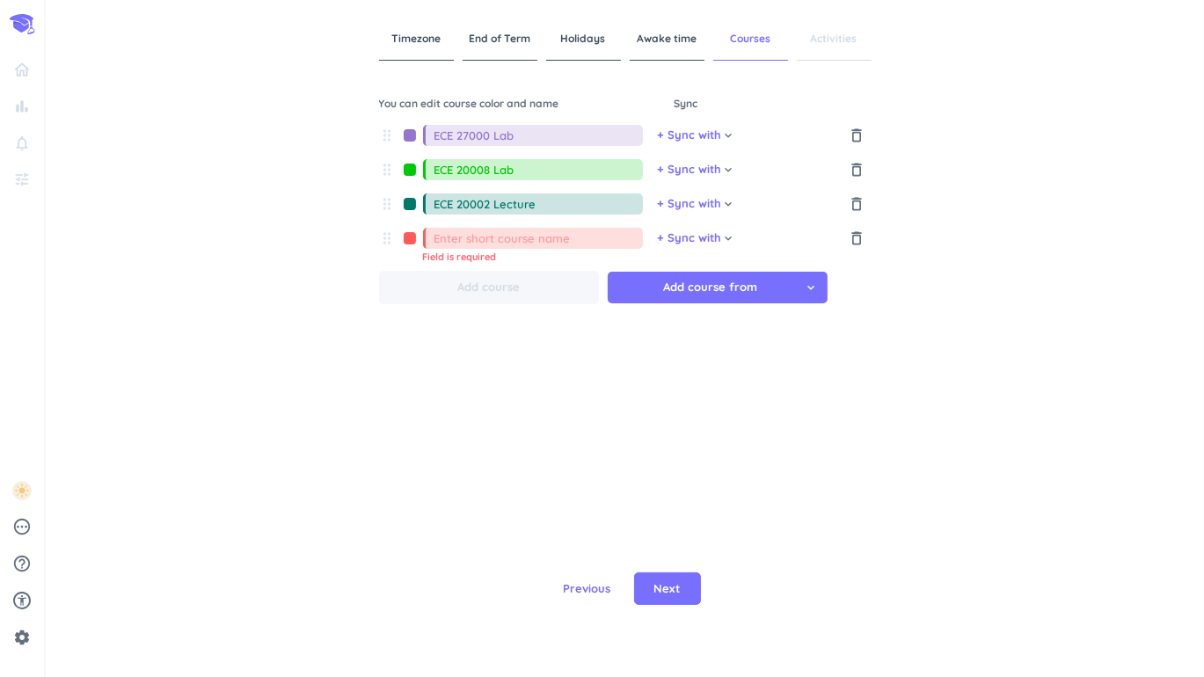
click at [511, 249] on input at bounding box center [538, 238] width 208 height 21
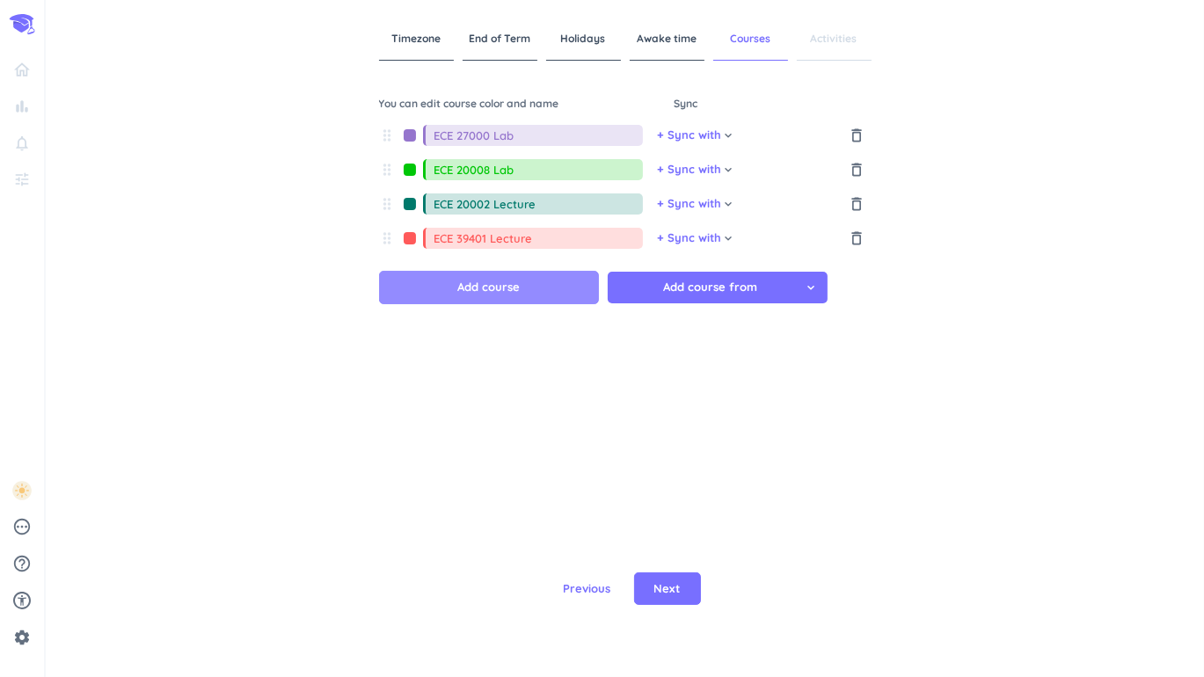
type input "ECE 39401 Lecture"
click at [523, 284] on button "Add course" at bounding box center [489, 287] width 220 height 33
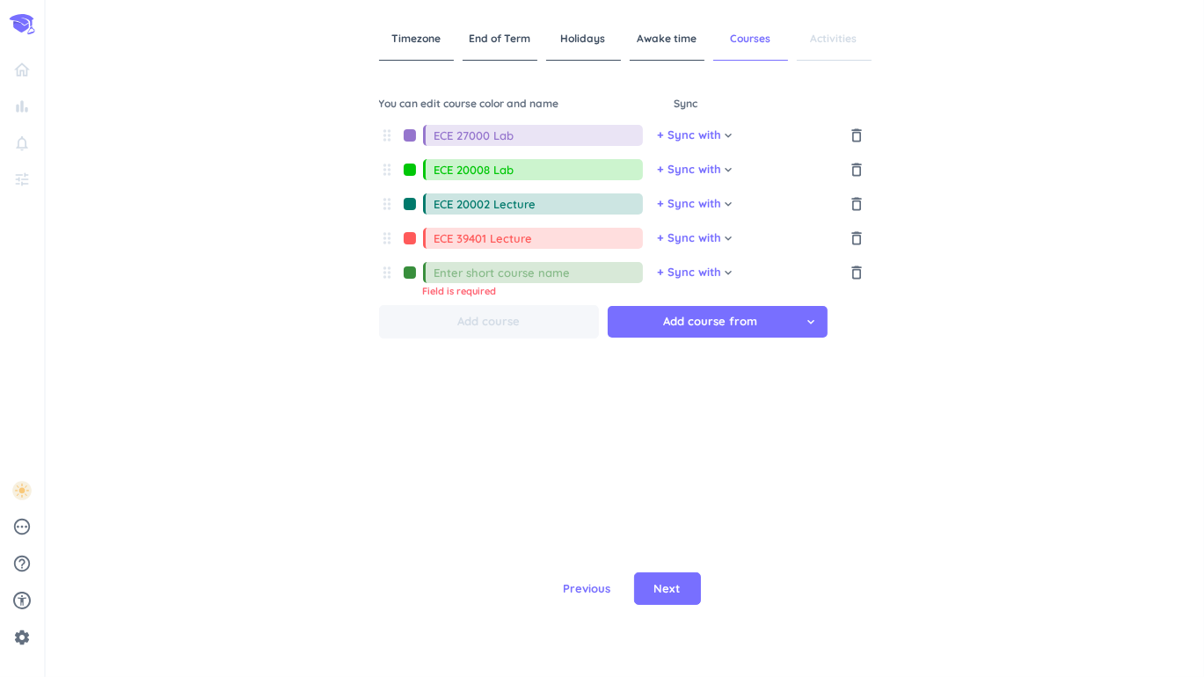
click at [405, 281] on div "drag_indicator Field is required" at bounding box center [518, 277] width 279 height 31
click at [408, 278] on div at bounding box center [410, 272] width 26 height 12
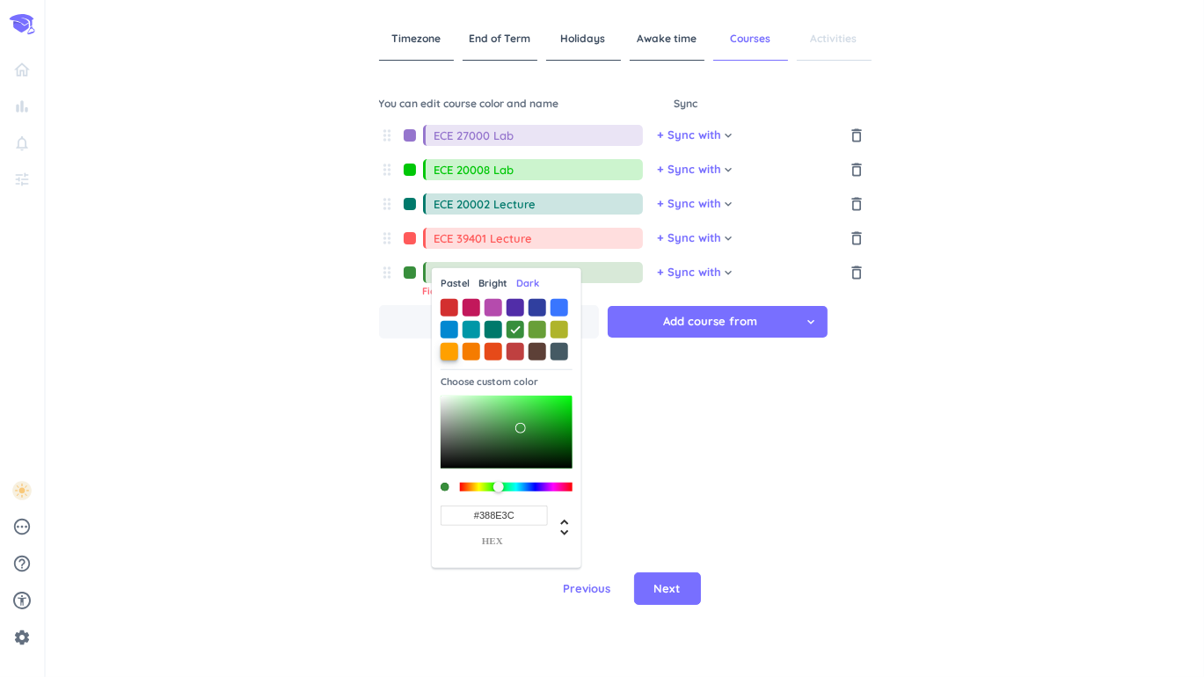
click at [452, 345] on span at bounding box center [450, 351] width 18 height 18
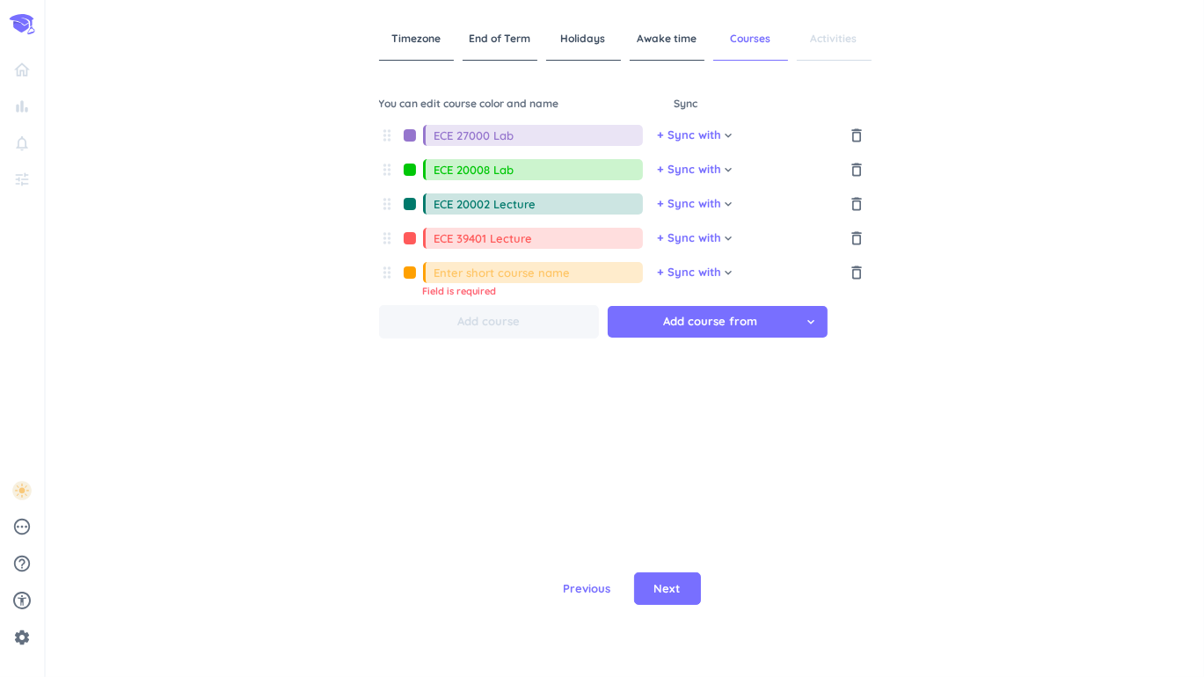
click at [514, 273] on input at bounding box center [538, 272] width 208 height 21
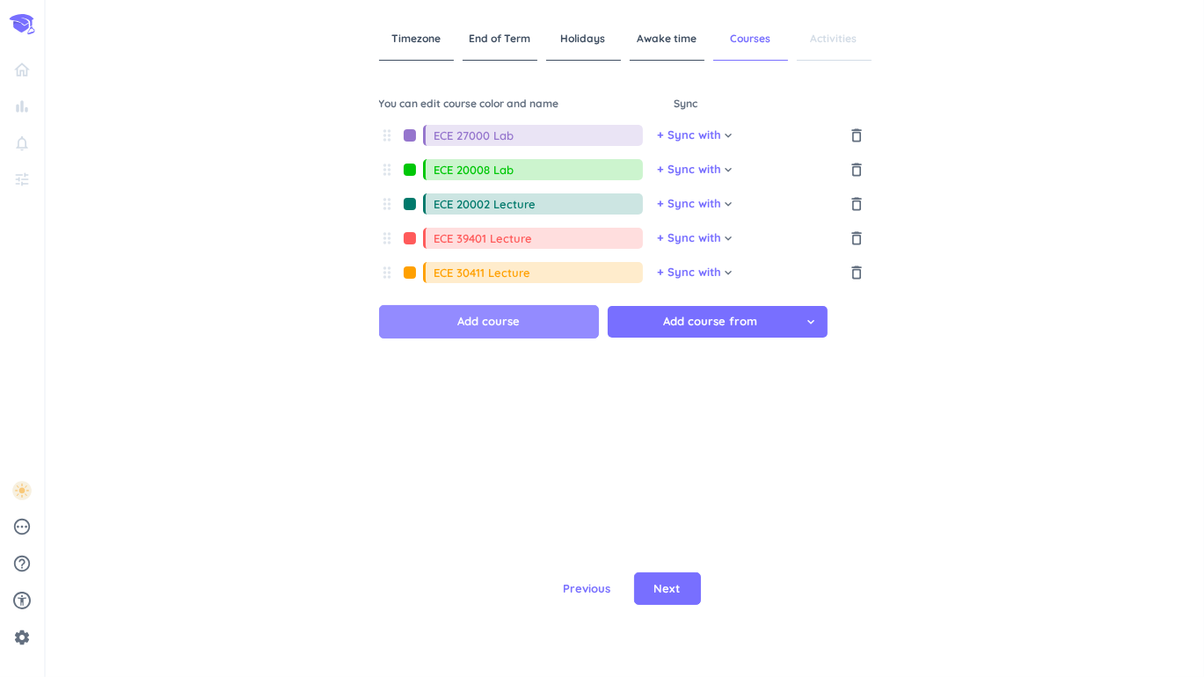
type input "ECE 30411 Lecture"
click at [480, 319] on span "Add course" at bounding box center [488, 322] width 62 height 18
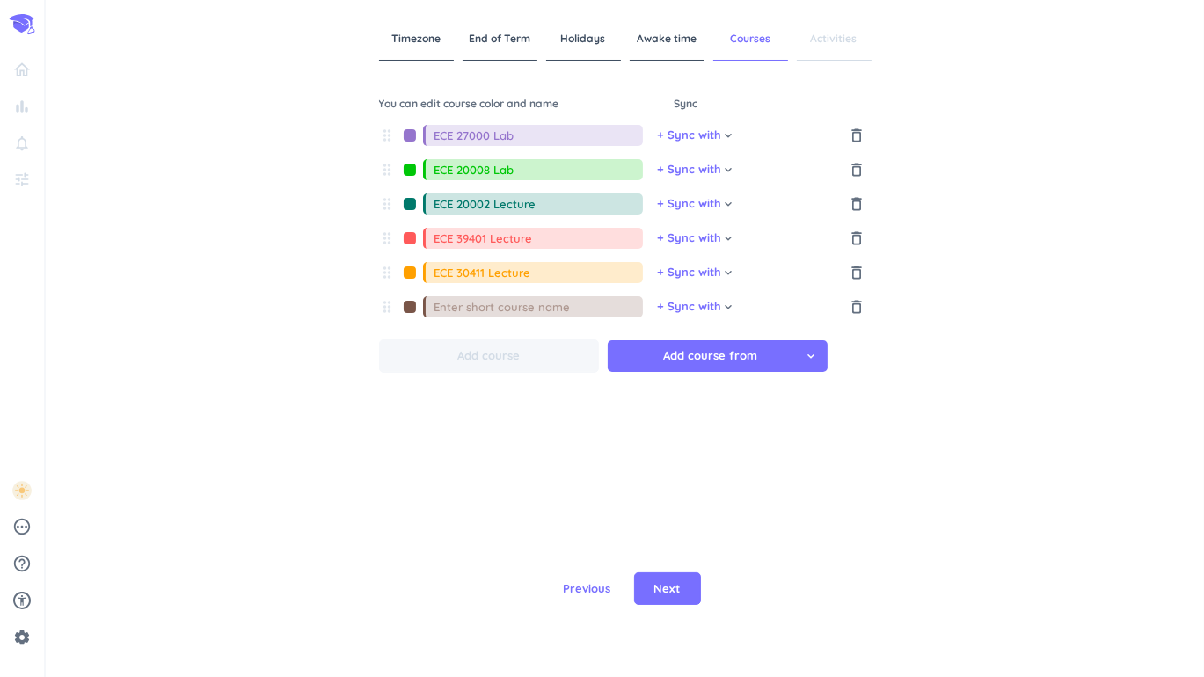
type input "E"
click at [406, 310] on div at bounding box center [410, 307] width 26 height 12
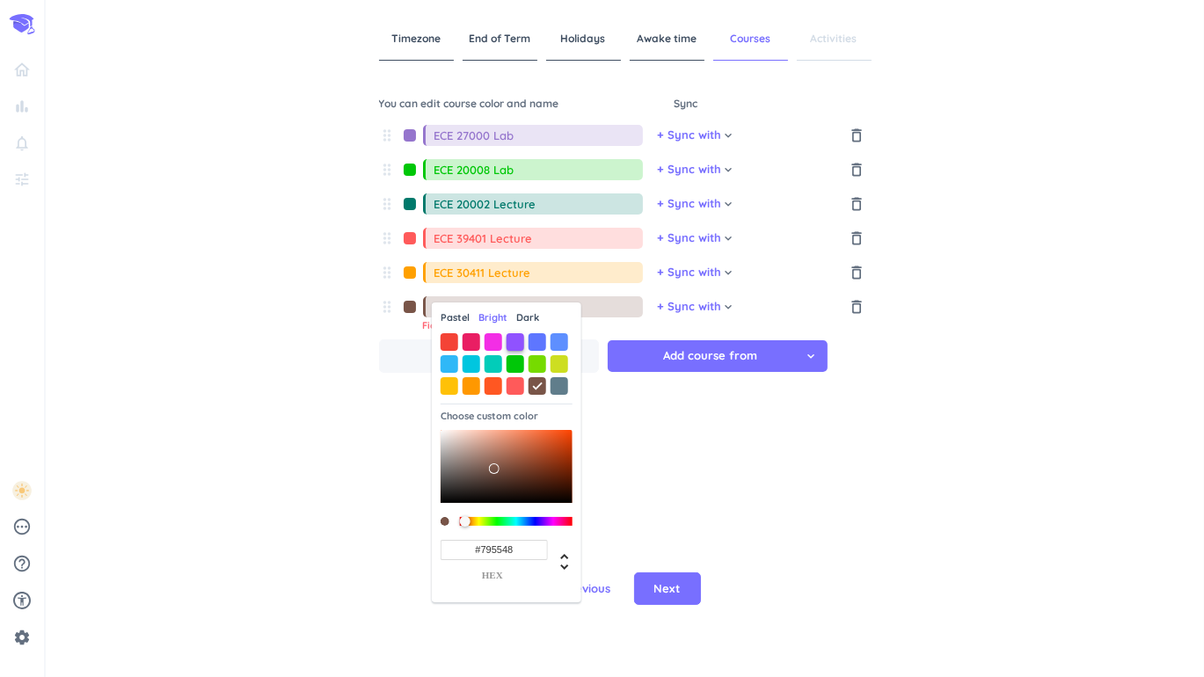
click at [520, 341] on span at bounding box center [516, 342] width 18 height 18
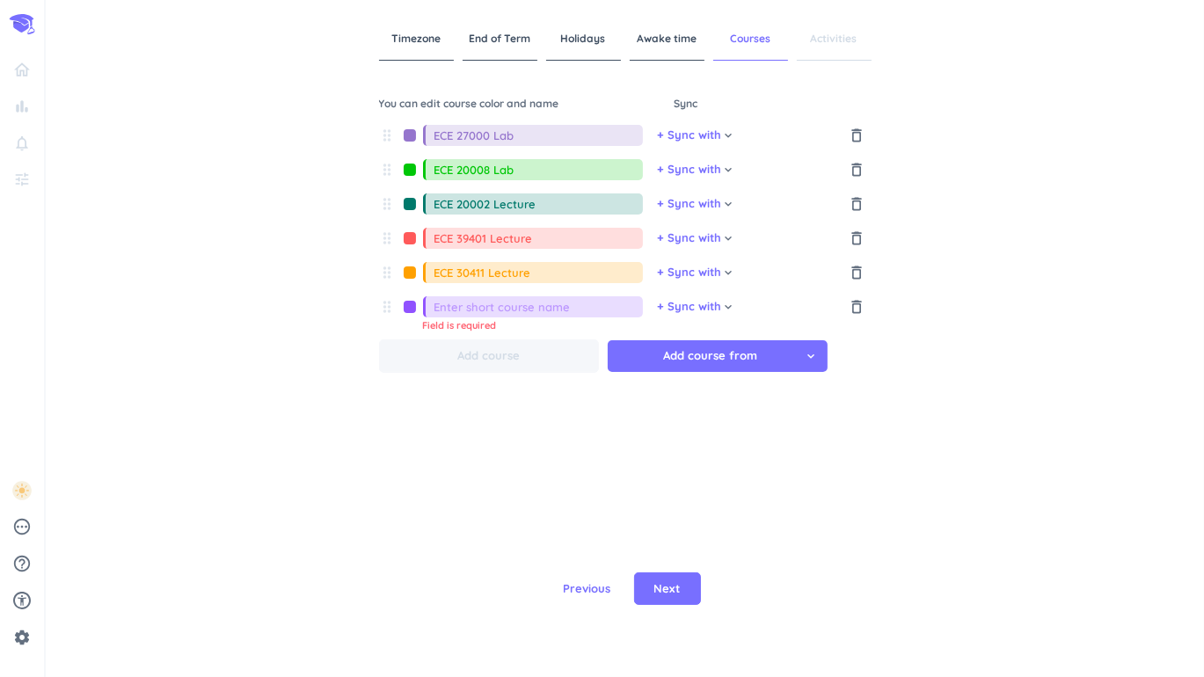
click at [545, 129] on input "ECE 27000 Lab" at bounding box center [538, 135] width 208 height 21
type input "ECE 27000"
click at [572, 312] on input at bounding box center [538, 306] width 208 height 21
click at [529, 167] on input "ECE 20008 Lab" at bounding box center [538, 169] width 208 height 21
type input "ECE 20008"
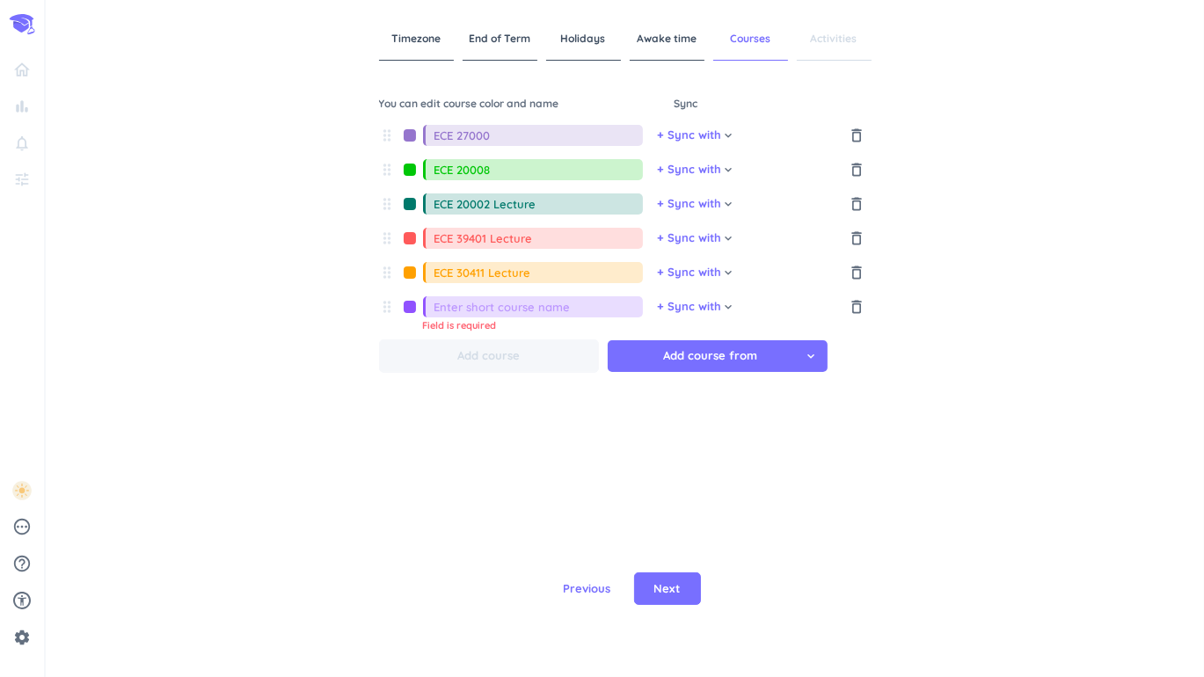
click at [561, 210] on input "ECE 20002 Lecture" at bounding box center [538, 203] width 208 height 21
type input "ECE 20002"
click at [570, 237] on input "ECE 39401 Lecture" at bounding box center [538, 238] width 208 height 21
type input "ECE 39401"
click at [573, 266] on input "ECE 30411 Lecture" at bounding box center [538, 272] width 208 height 21
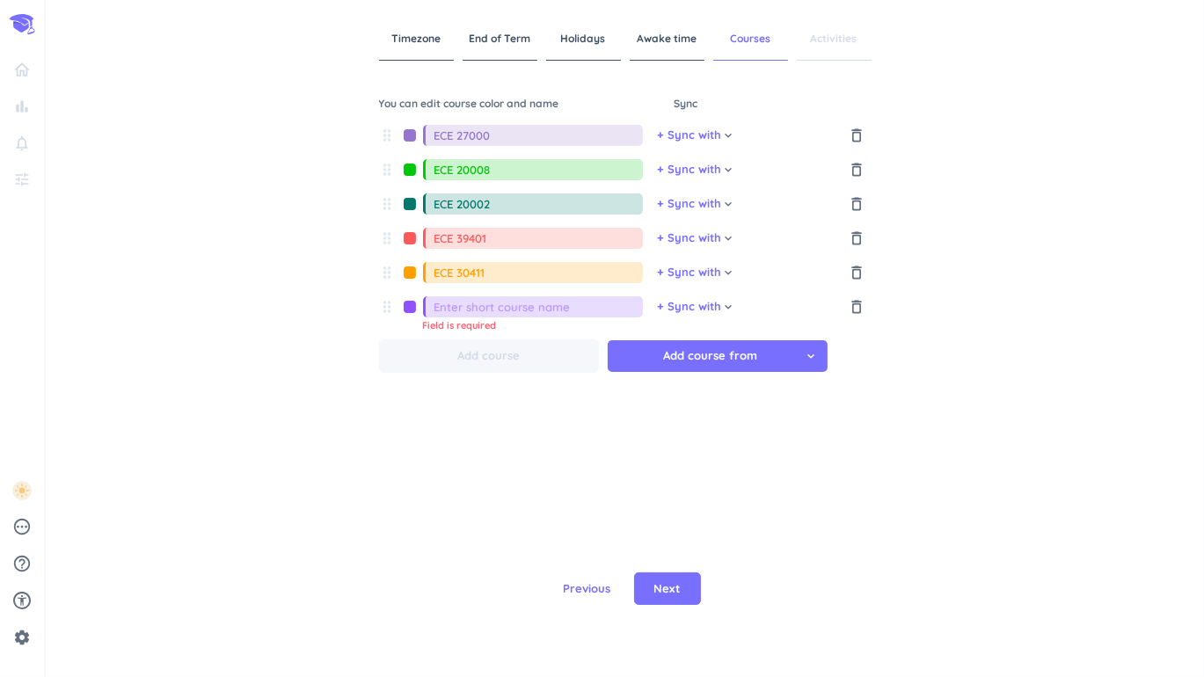
type input "ECE 30411"
click at [573, 312] on input at bounding box center [538, 306] width 208 height 21
click at [523, 138] on input "ECE 27000" at bounding box center [538, 135] width 208 height 21
type input "ECE 27000 - Intro to Digital Systems Design"
